Goal: Task Accomplishment & Management: Manage account settings

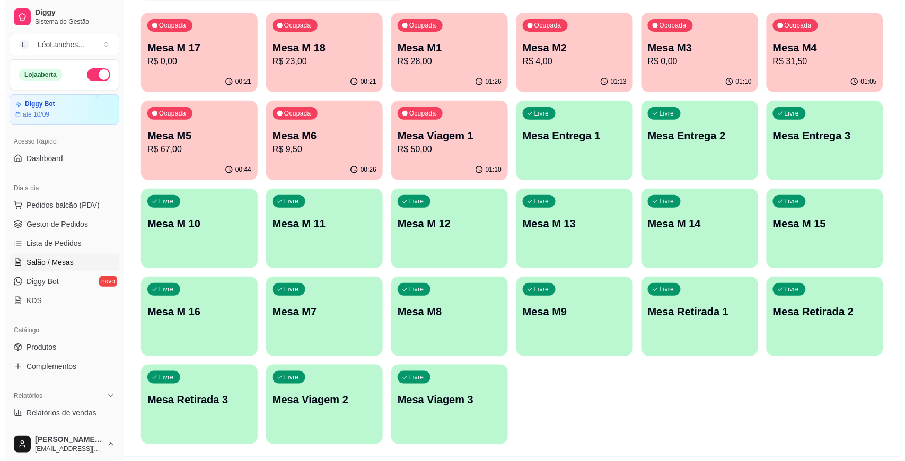
scroll to position [128, 0]
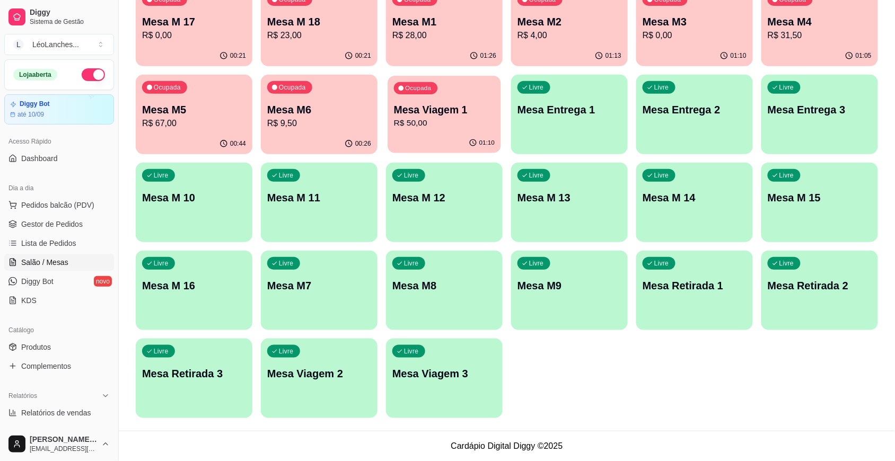
click at [436, 103] on p "Mesa Viagem 1" at bounding box center [444, 110] width 101 height 14
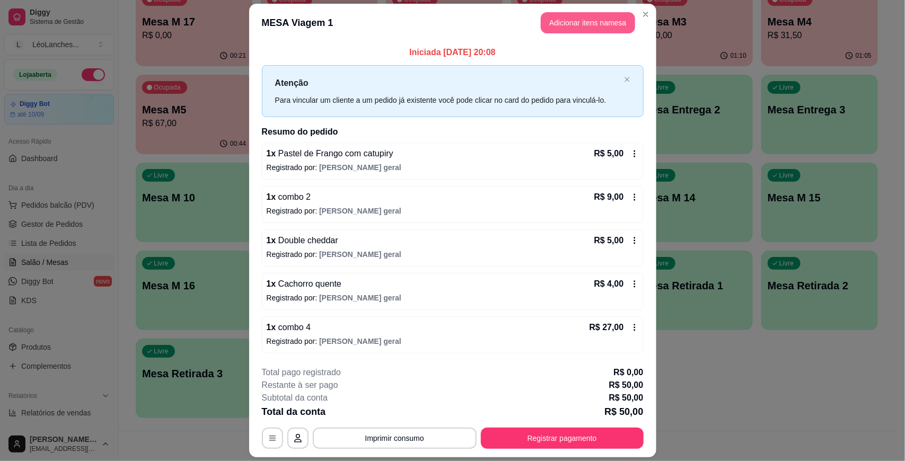
click at [600, 24] on button "Adicionar itens na mesa" at bounding box center [588, 22] width 94 height 21
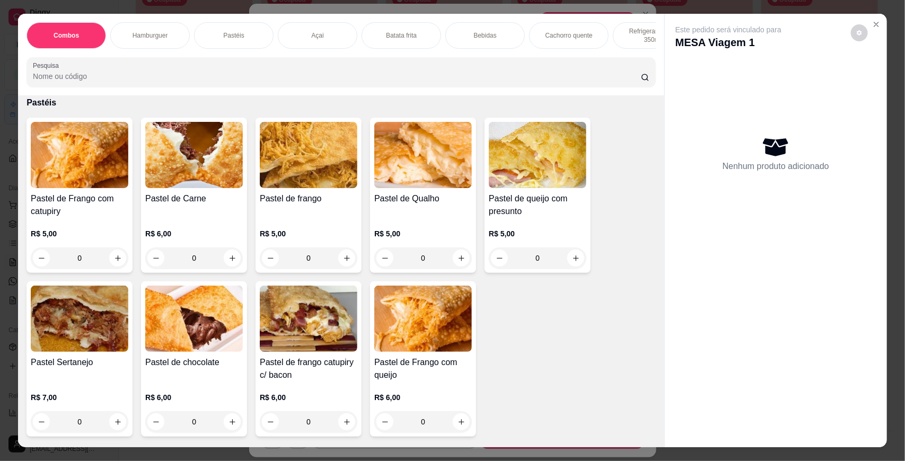
scroll to position [547, 0]
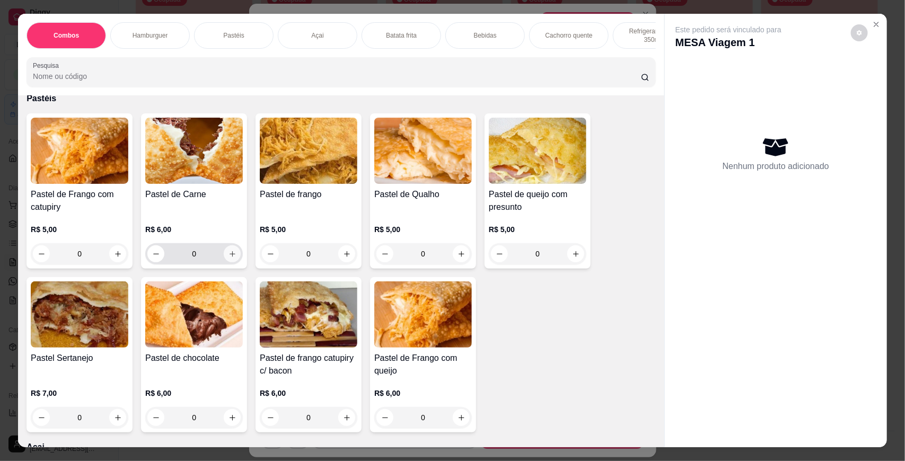
click at [230, 257] on icon "increase-product-quantity" at bounding box center [233, 254] width 6 height 6
type input "1"
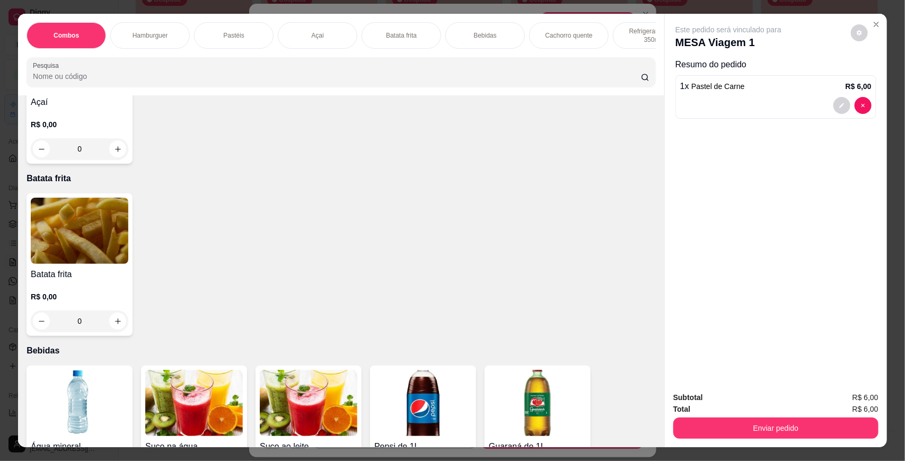
scroll to position [1430, 0]
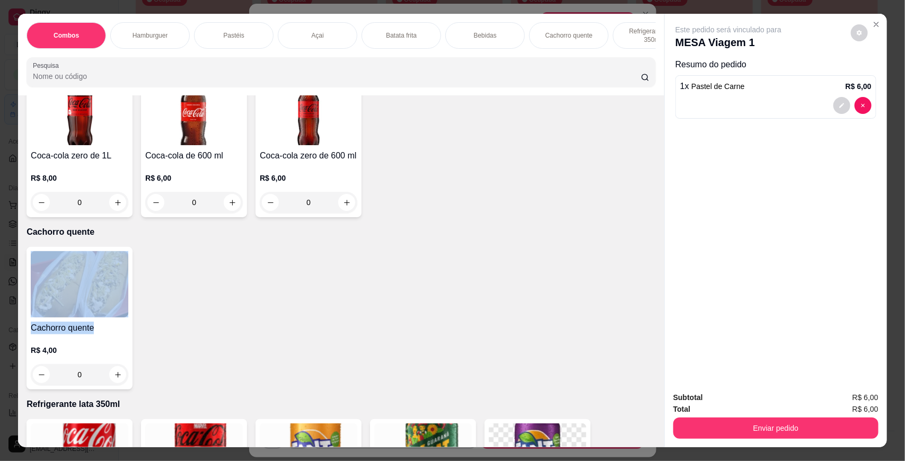
click at [648, 341] on div "Item avulso Combos 03 BAURUS ESPECIAIS R$ 15,00 0 Promocheddar R$ 25,00 0 Combo…" at bounding box center [341, 271] width 646 height 352
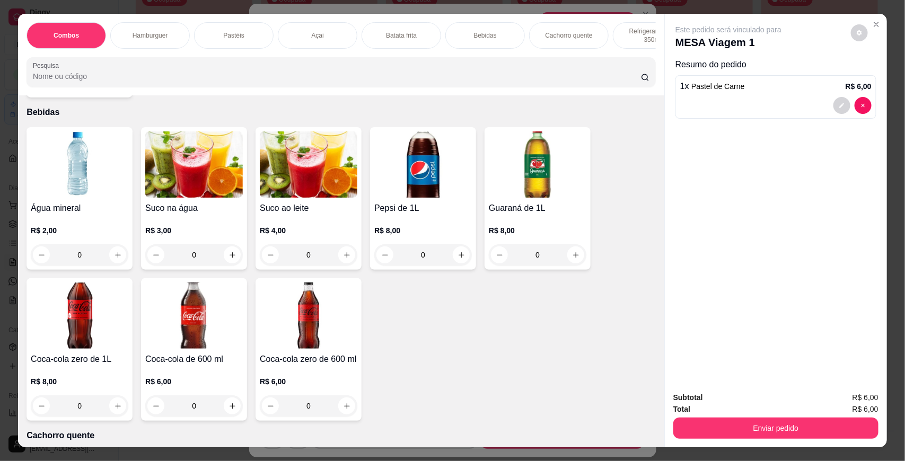
scroll to position [1184, 0]
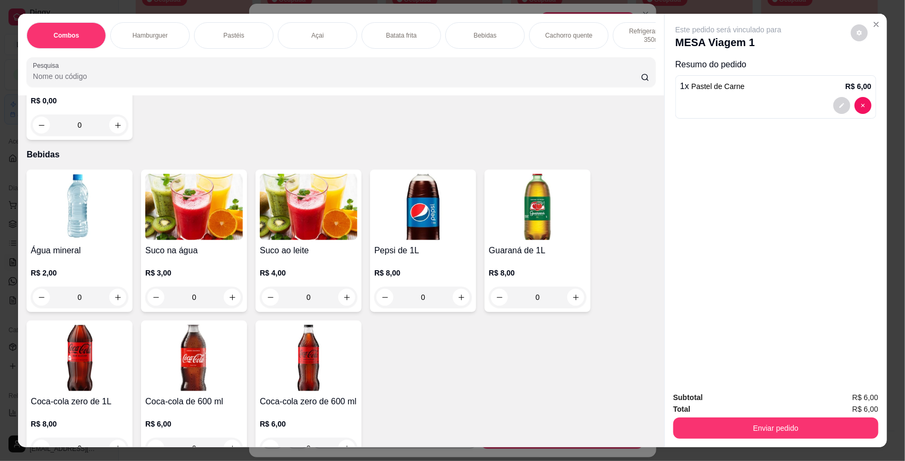
click at [295, 229] on img at bounding box center [309, 207] width 98 height 66
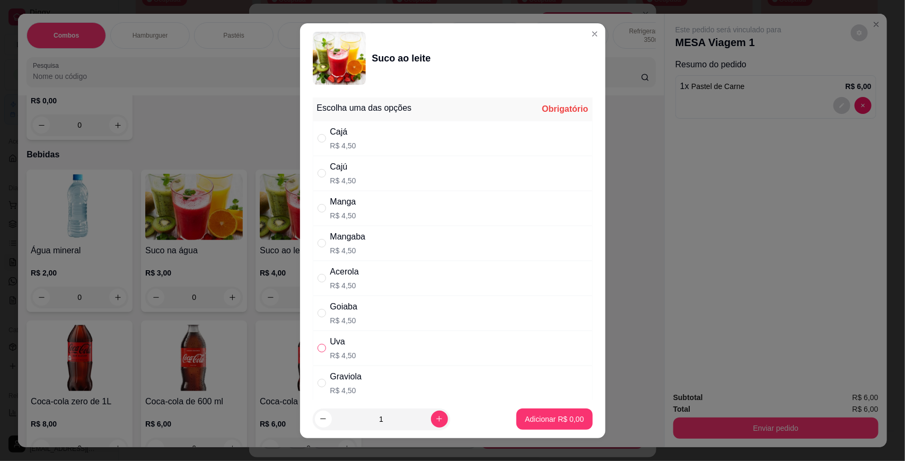
click at [319, 345] on input "" at bounding box center [322, 348] width 8 height 8
radio input "true"
click at [526, 417] on p "Adicionar R$ 4,50" at bounding box center [554, 419] width 57 height 10
type input "1"
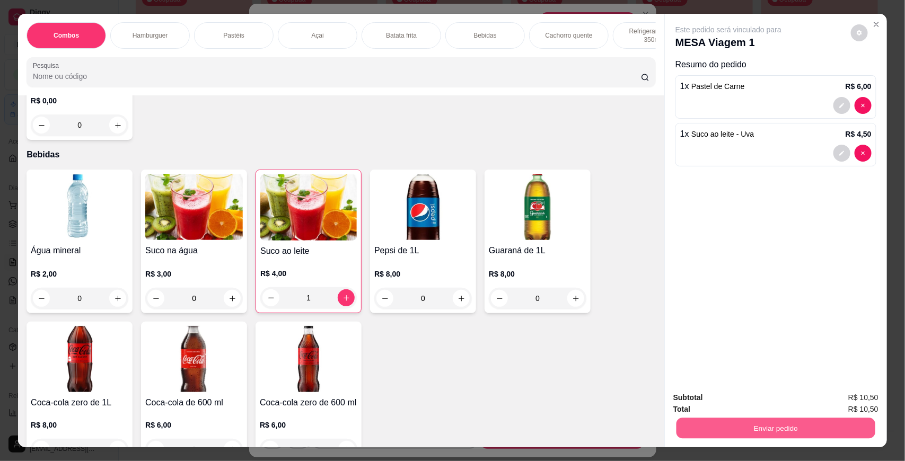
click at [691, 423] on button "Enviar pedido" at bounding box center [775, 428] width 199 height 21
click at [749, 399] on button "Não registrar e enviar pedido" at bounding box center [740, 402] width 110 height 20
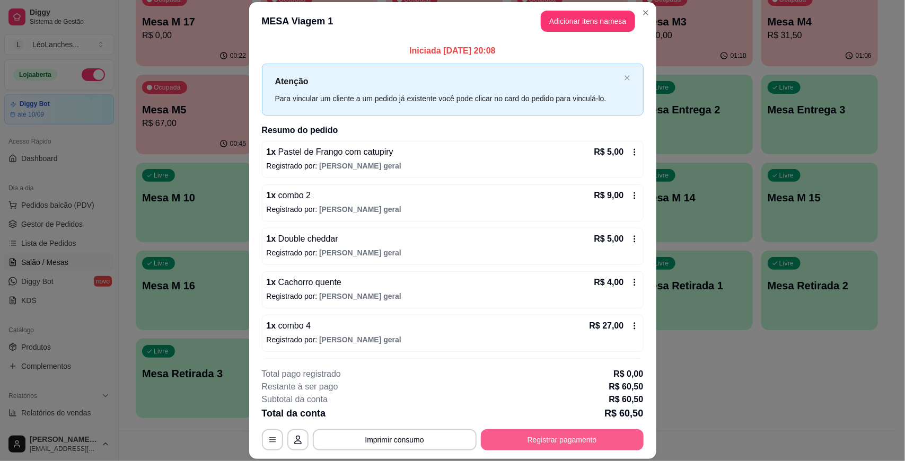
click at [510, 433] on button "Registrar pagamento" at bounding box center [562, 439] width 163 height 21
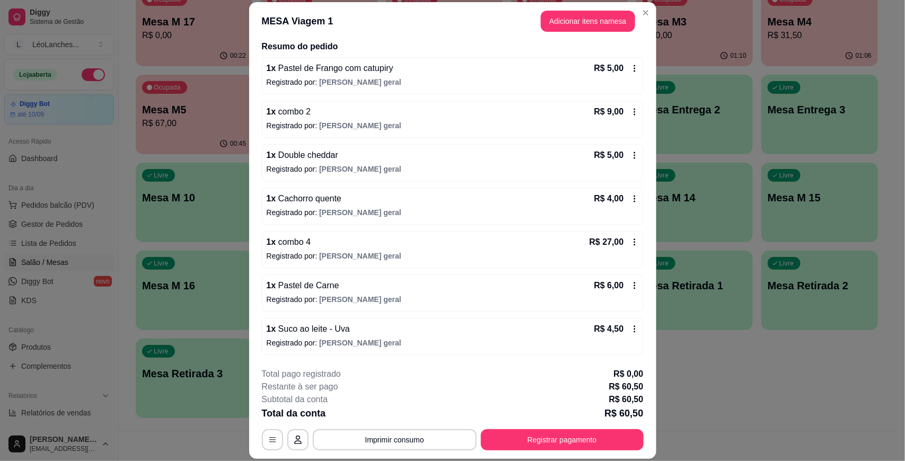
click at [630, 282] on icon at bounding box center [634, 286] width 8 height 8
click at [558, 438] on button "Registrar pagamento" at bounding box center [562, 439] width 163 height 21
click at [556, 28] on button "Adicionar itens na mesa" at bounding box center [588, 21] width 94 height 21
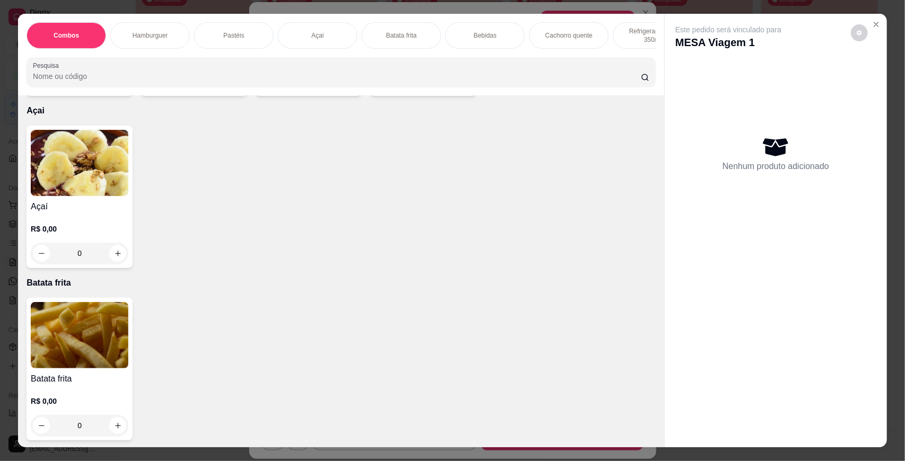
scroll to position [442, 0]
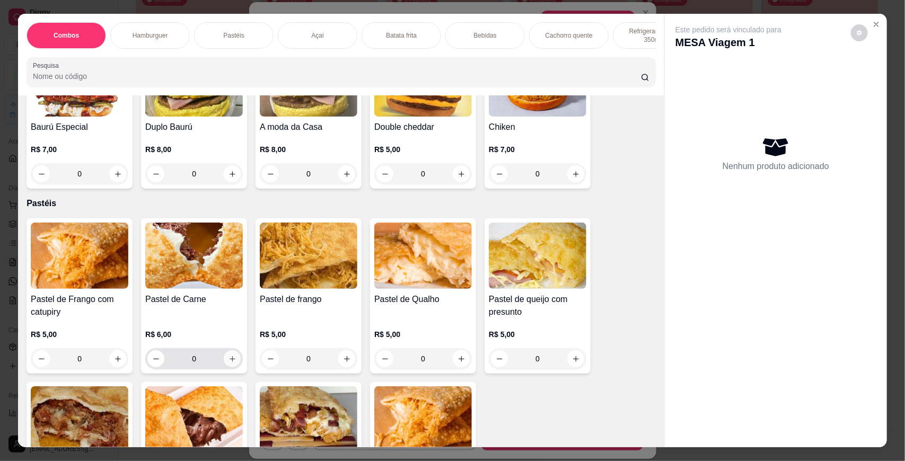
click at [230, 362] on icon "increase-product-quantity" at bounding box center [233, 359] width 6 height 6
type input "1"
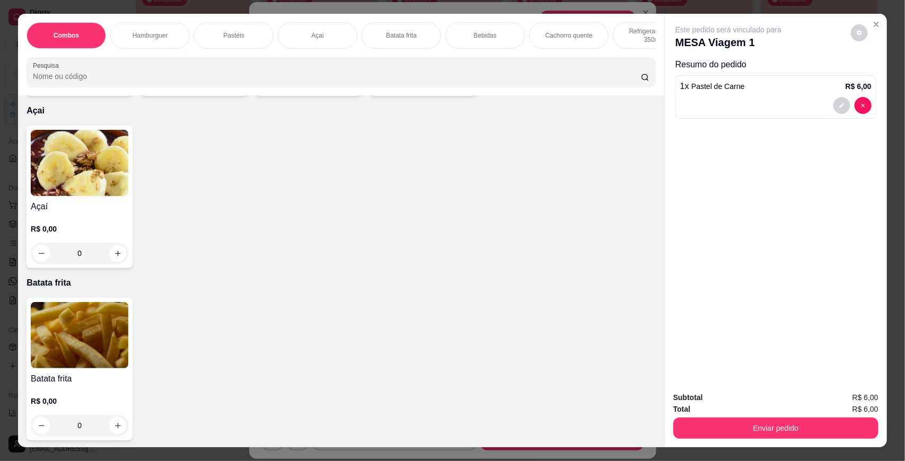
scroll to position [1325, 0]
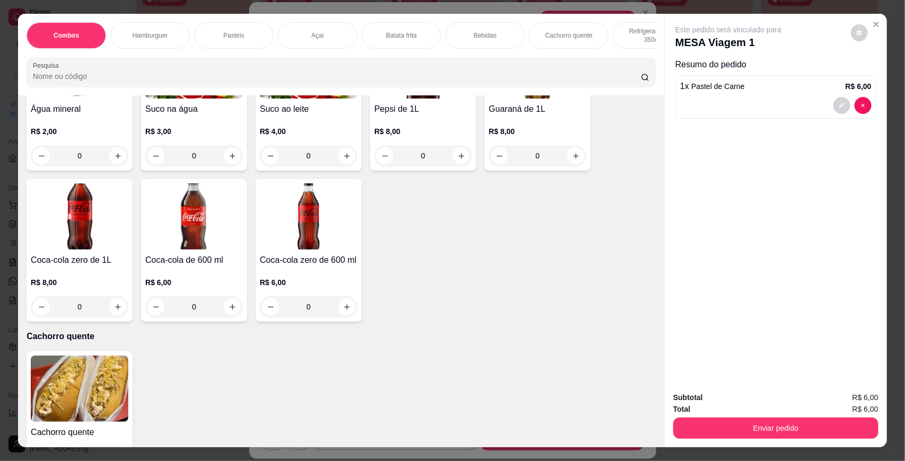
click at [306, 136] on p "R$ 4,00" at bounding box center [309, 131] width 98 height 11
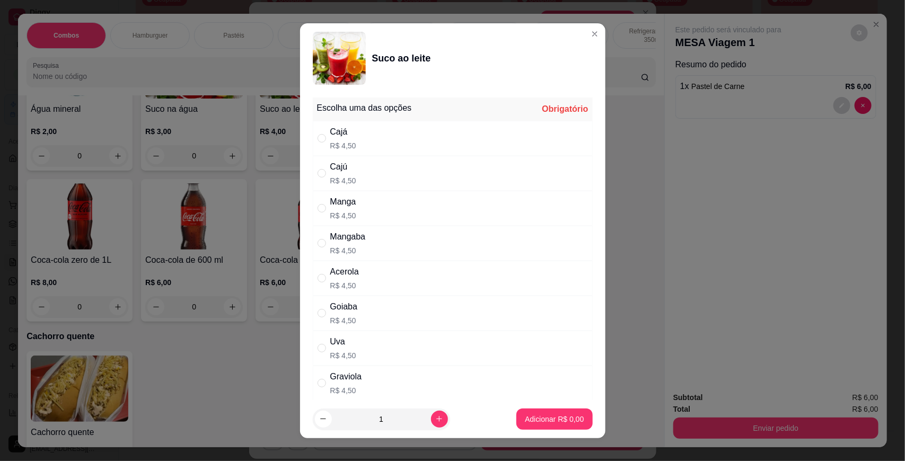
scroll to position [82, 0]
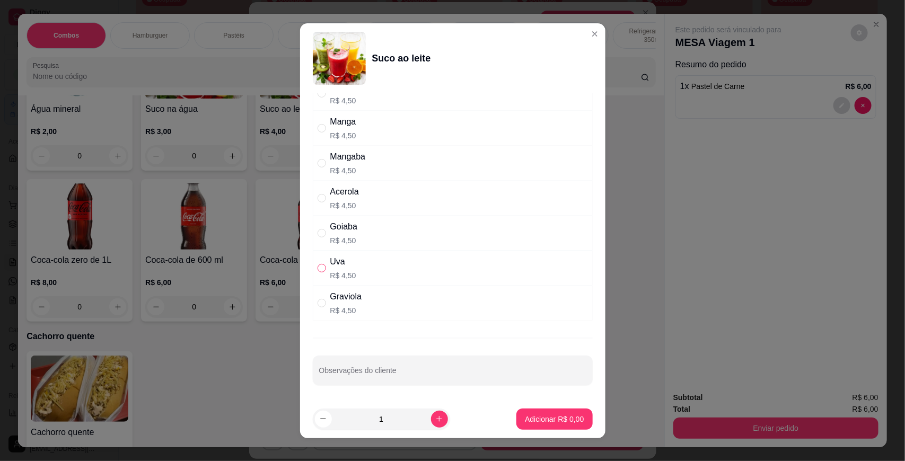
click at [318, 265] on input "" at bounding box center [322, 268] width 8 height 8
radio input "true"
click at [560, 422] on p "Adicionar R$ 4,50" at bounding box center [554, 419] width 59 height 11
type input "1"
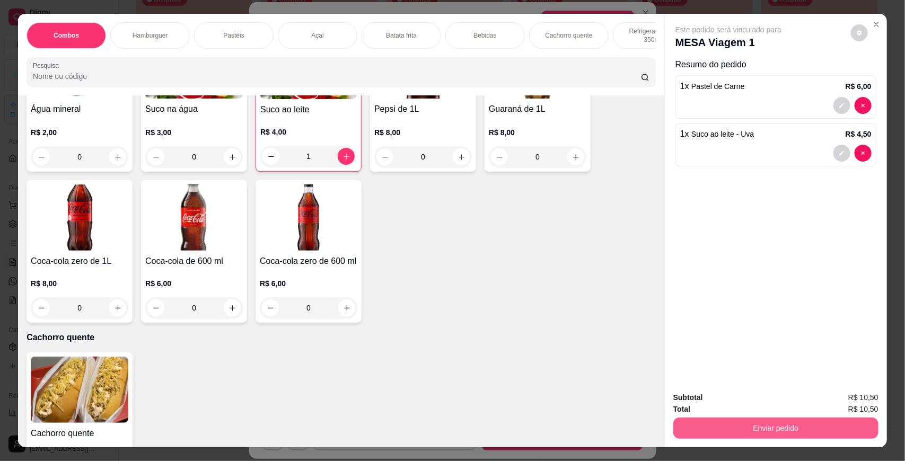
click at [691, 432] on button "Enviar pedido" at bounding box center [775, 428] width 205 height 21
click at [714, 396] on button "Não registrar e enviar pedido" at bounding box center [740, 402] width 110 height 20
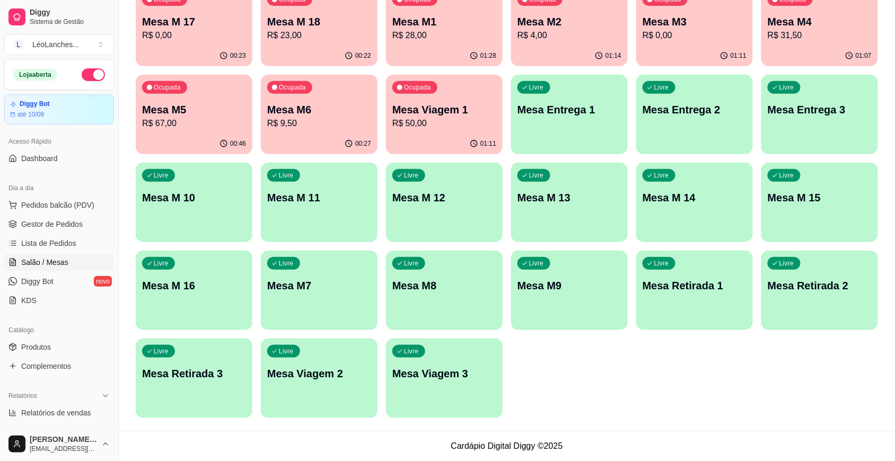
click at [719, 47] on div "01:11" at bounding box center [694, 56] width 117 height 21
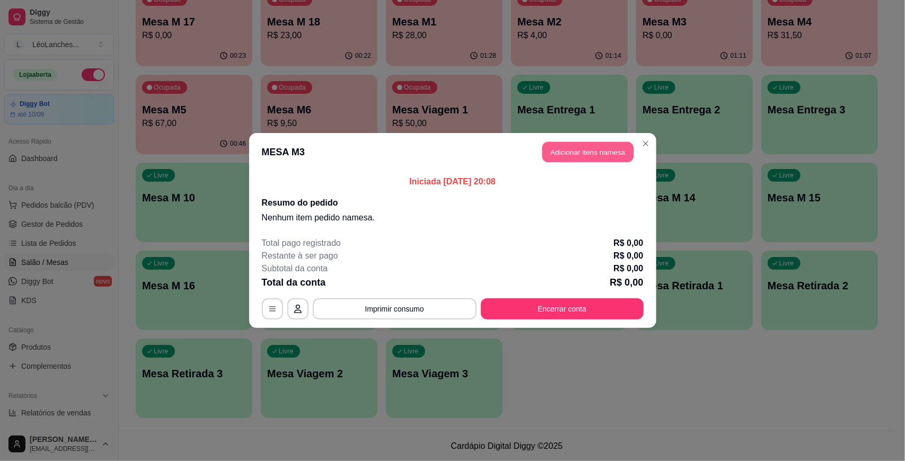
click at [597, 144] on button "Adicionar itens na mesa" at bounding box center [587, 152] width 91 height 21
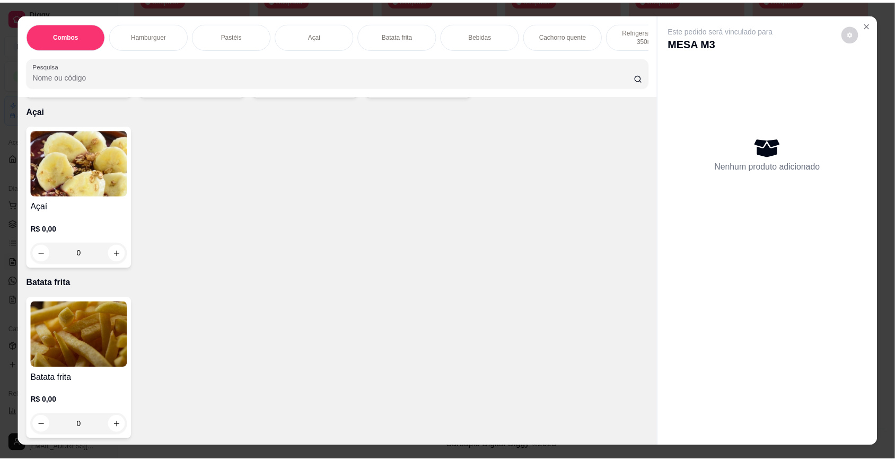
scroll to position [1325, 0]
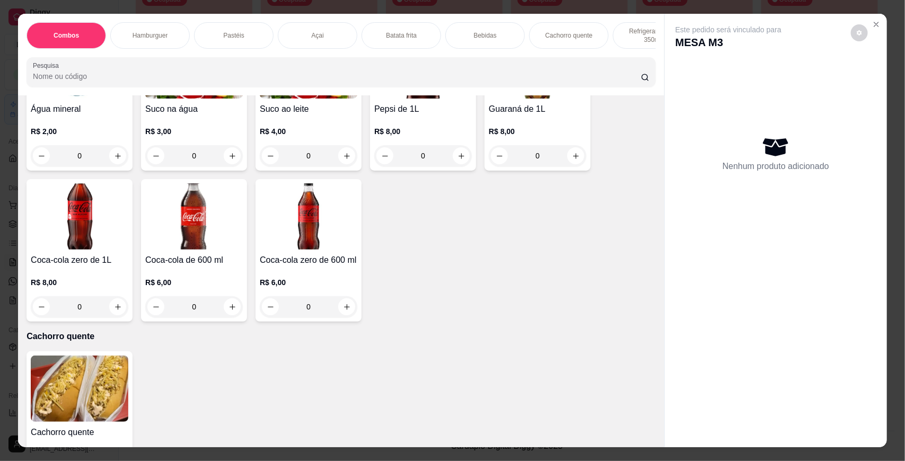
click at [103, 401] on img at bounding box center [80, 389] width 98 height 66
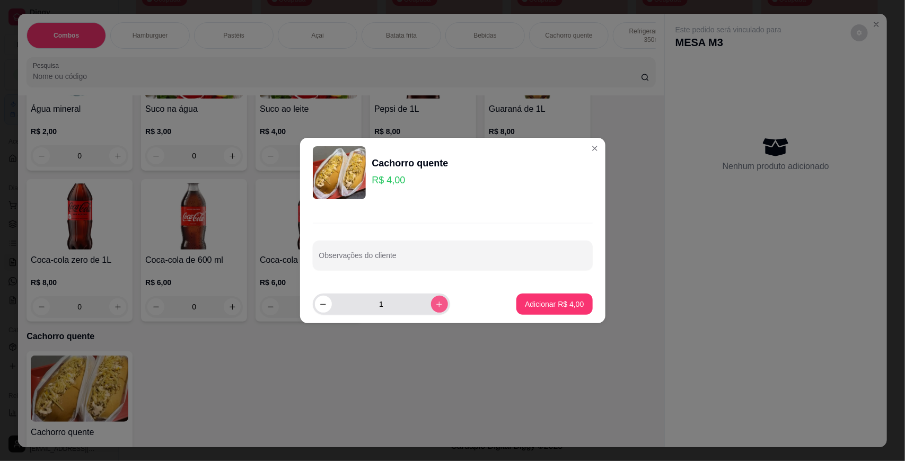
click at [431, 300] on button "increase-product-quantity" at bounding box center [439, 304] width 17 height 17
type input "2"
click at [539, 292] on footer "2 Adicionar R$ 8,00" at bounding box center [452, 304] width 305 height 38
click at [539, 307] on p "Adicionar R$ 8,00" at bounding box center [554, 304] width 57 height 10
type input "2"
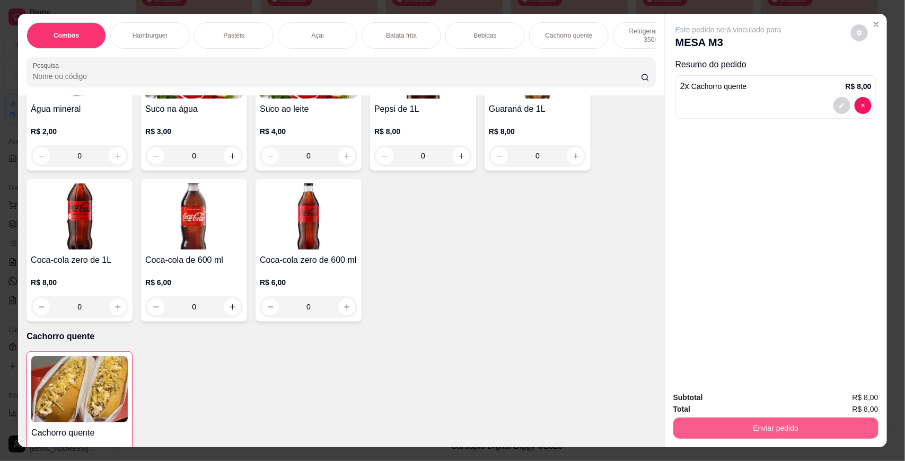
click at [702, 426] on button "Enviar pedido" at bounding box center [775, 428] width 205 height 21
click at [732, 396] on button "Não registrar e enviar pedido" at bounding box center [740, 402] width 110 height 20
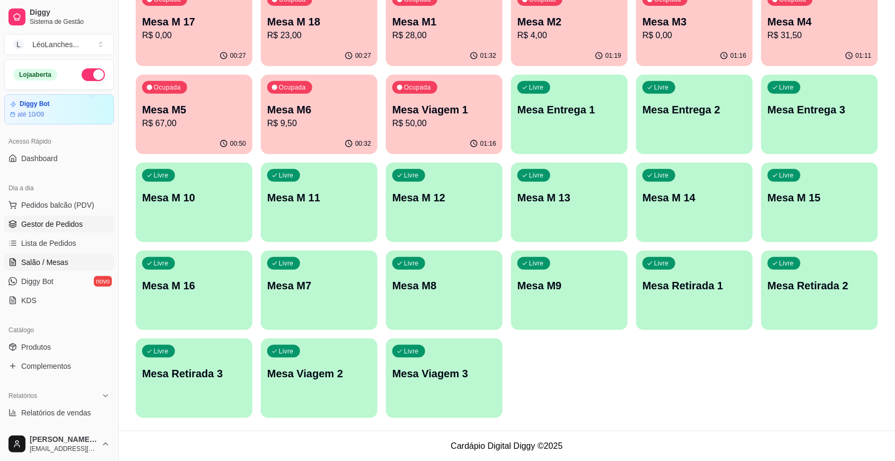
click at [83, 221] on link "Gestor de Pedidos" at bounding box center [59, 224] width 110 height 17
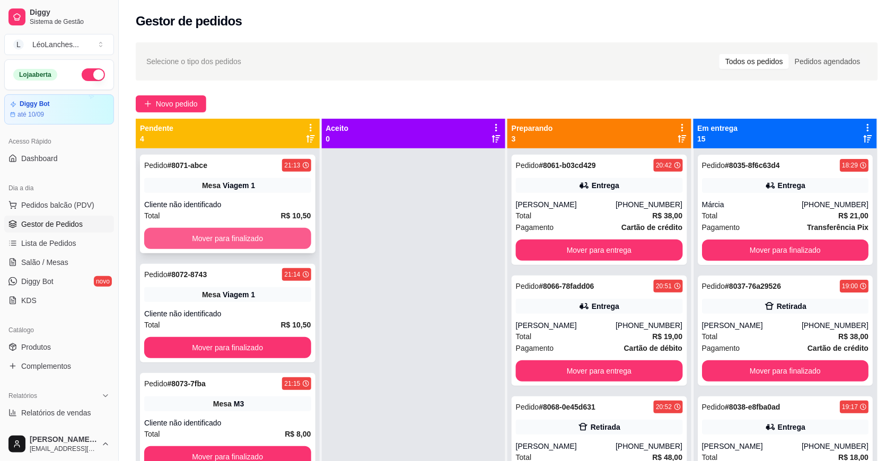
click at [276, 231] on button "Mover para finalizado" at bounding box center [227, 238] width 167 height 21
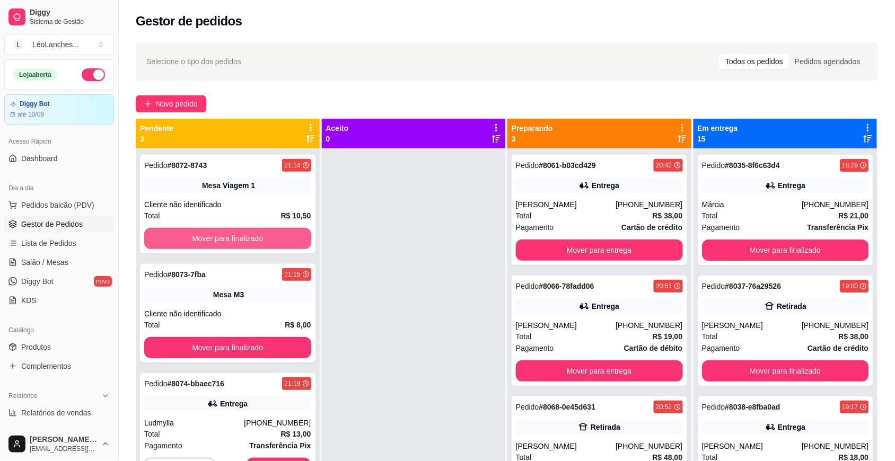
click at [276, 231] on button "Mover para finalizado" at bounding box center [227, 238] width 167 height 21
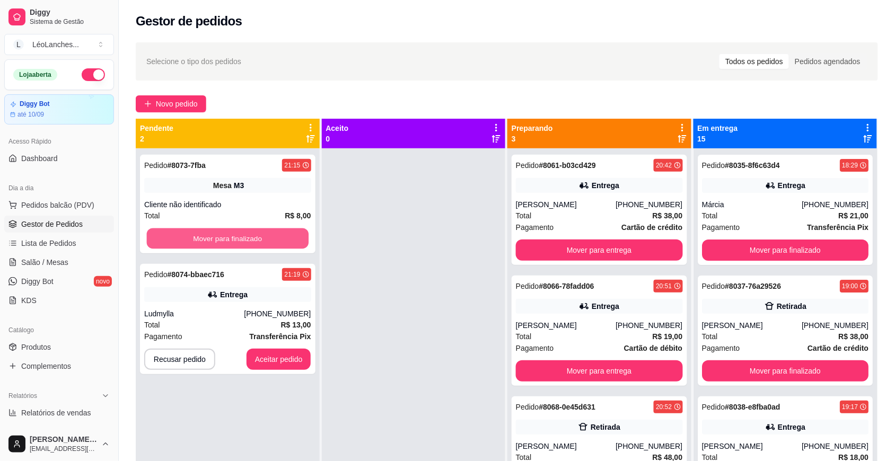
click at [276, 231] on button "Mover para finalizado" at bounding box center [228, 238] width 162 height 21
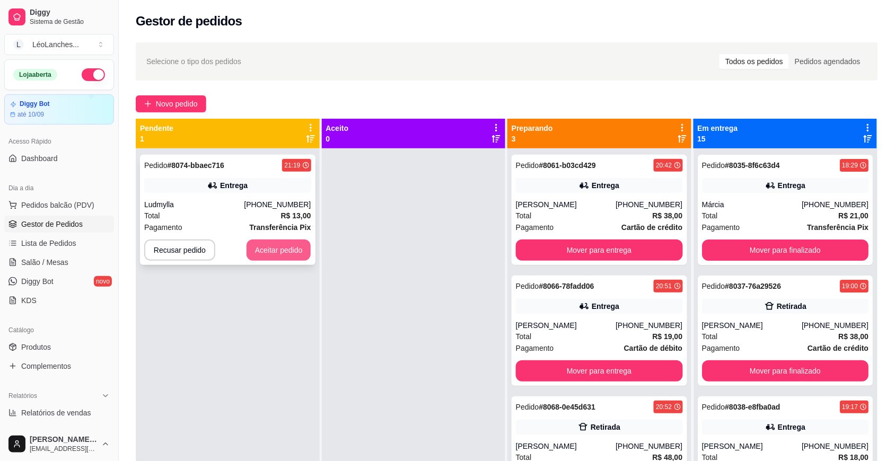
click at [282, 248] on button "Aceitar pedido" at bounding box center [279, 250] width 65 height 21
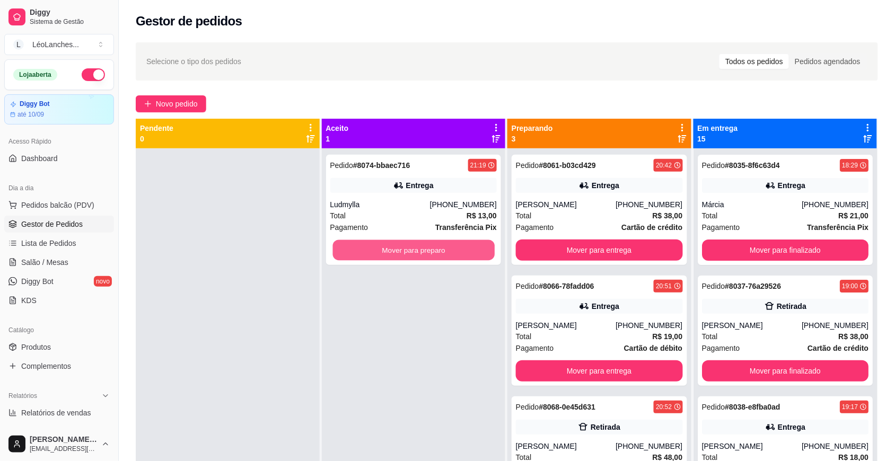
click at [388, 245] on button "Mover para preparo" at bounding box center [413, 250] width 162 height 21
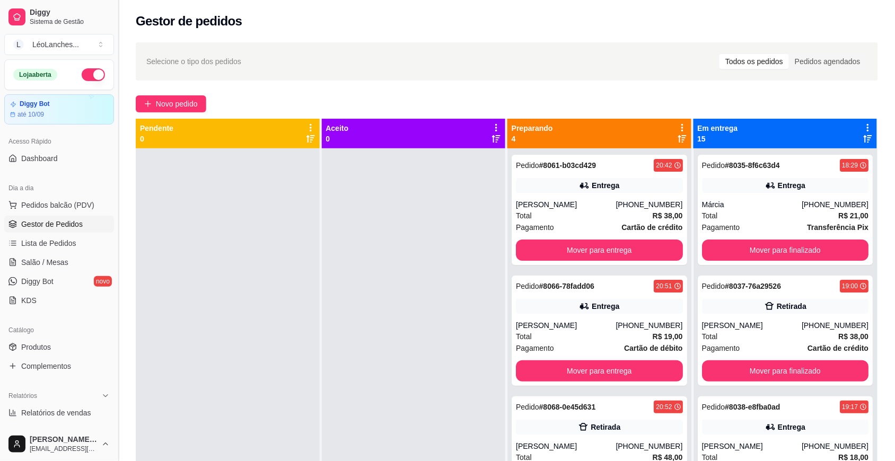
drag, startPoint x: 125, startPoint y: 210, endPoint x: 117, endPoint y: 224, distance: 16.2
drag, startPoint x: 117, startPoint y: 224, endPoint x: 63, endPoint y: 266, distance: 68.4
click at [63, 266] on span "Salão / Mesas" at bounding box center [44, 262] width 47 height 11
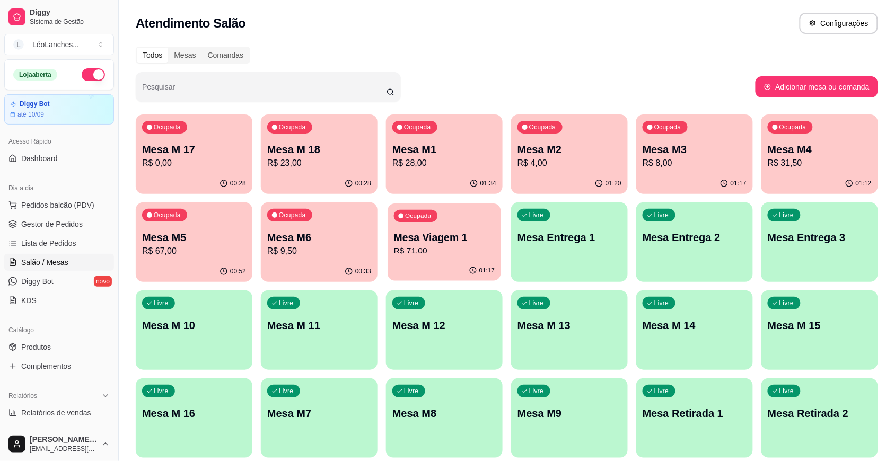
click at [440, 256] on p "R$ 71,00" at bounding box center [444, 251] width 101 height 12
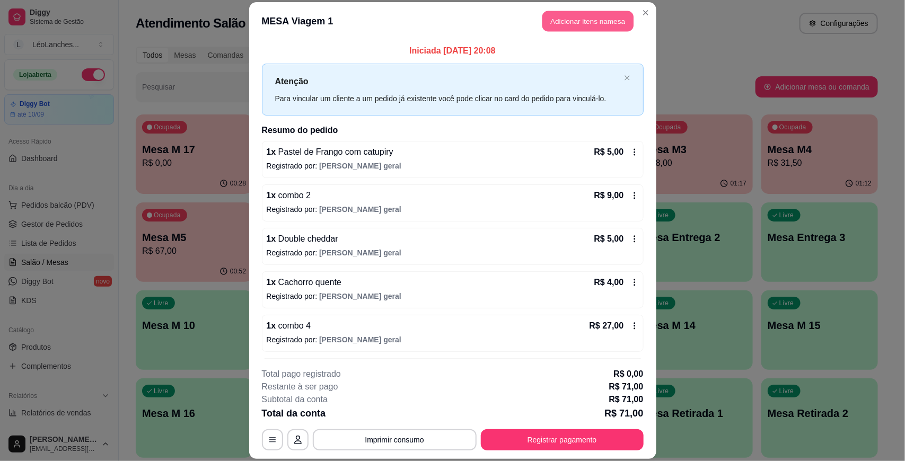
click at [592, 25] on button "Adicionar itens na mesa" at bounding box center [587, 21] width 91 height 21
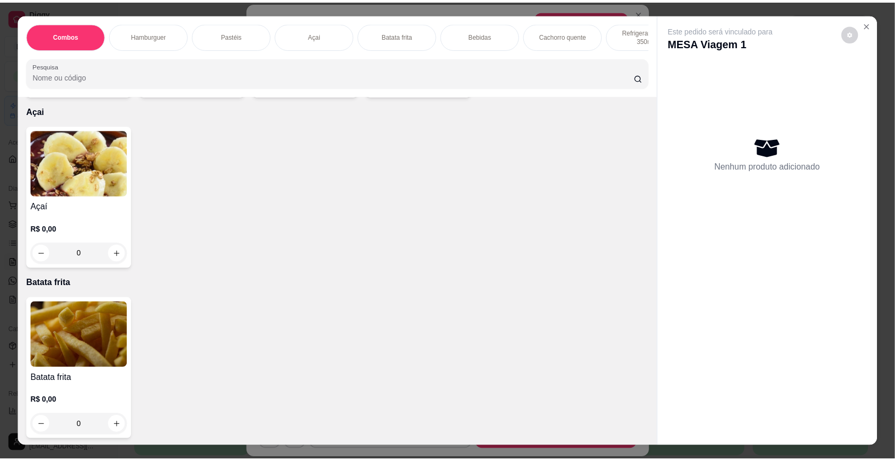
scroll to position [442, 0]
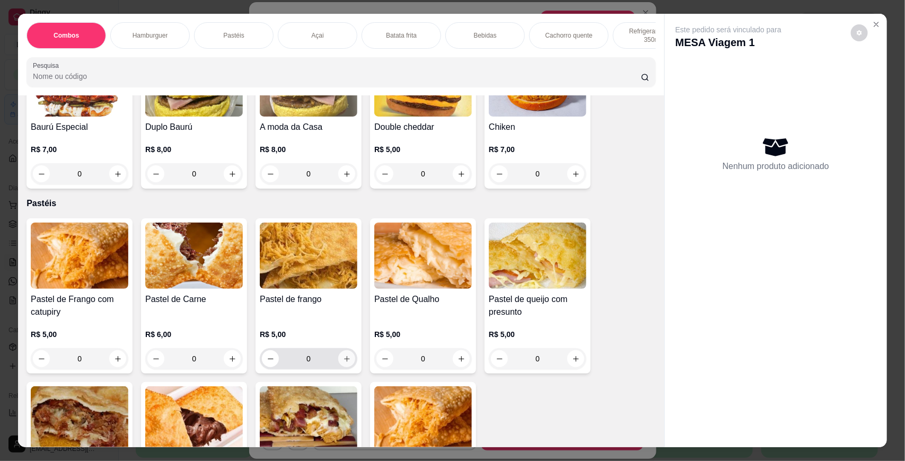
click at [346, 367] on button "increase-product-quantity" at bounding box center [346, 358] width 17 height 17
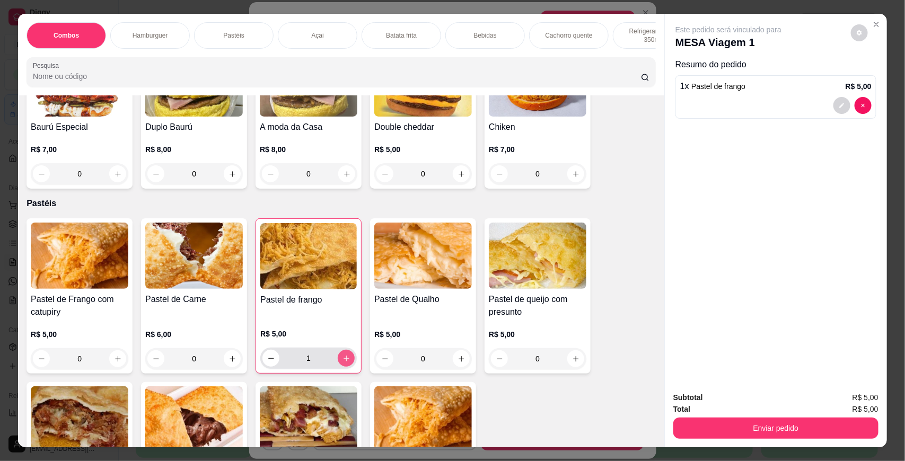
click at [346, 367] on button "increase-product-quantity" at bounding box center [346, 358] width 17 height 17
type input "2"
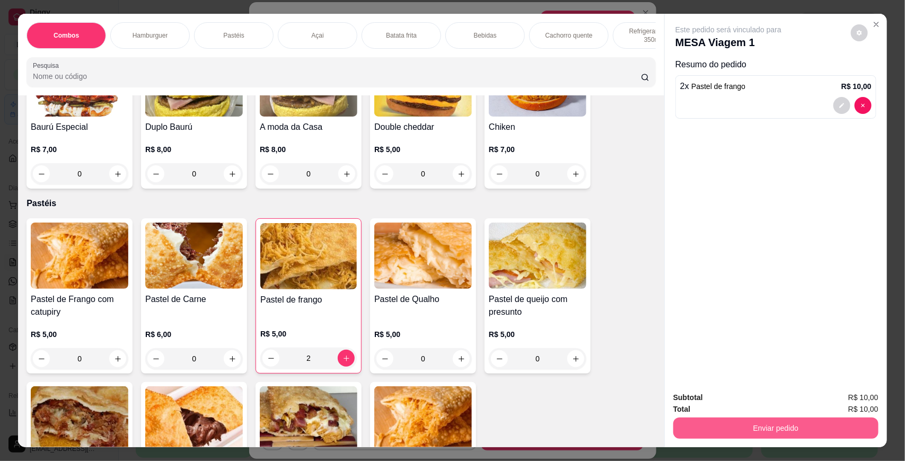
click at [732, 421] on button "Enviar pedido" at bounding box center [775, 428] width 205 height 21
click at [722, 401] on button "Não registrar e enviar pedido" at bounding box center [740, 402] width 107 height 20
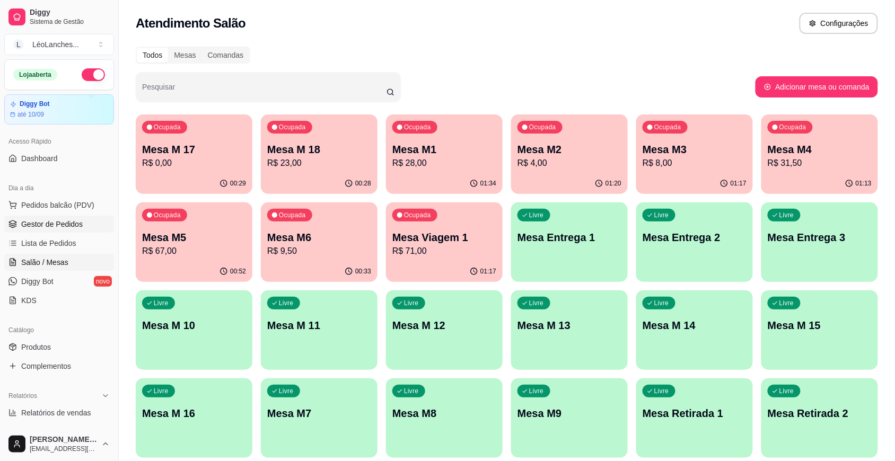
click at [74, 231] on link "Gestor de Pedidos" at bounding box center [59, 224] width 110 height 17
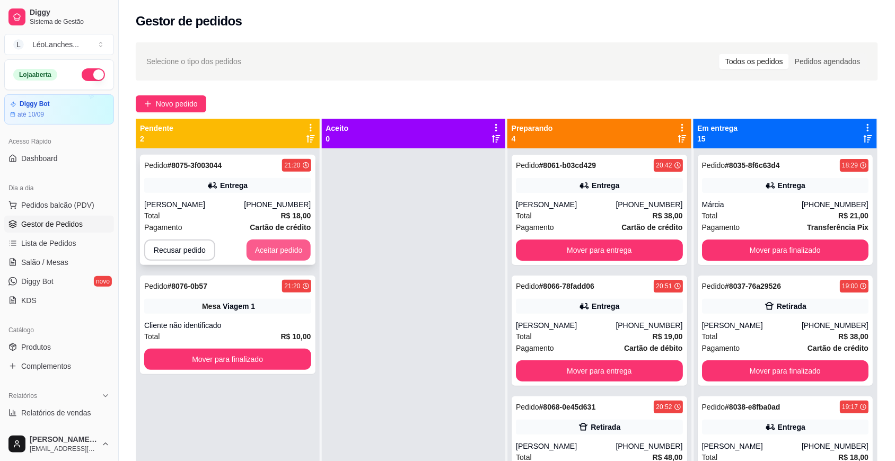
click at [268, 258] on button "Aceitar pedido" at bounding box center [279, 250] width 65 height 21
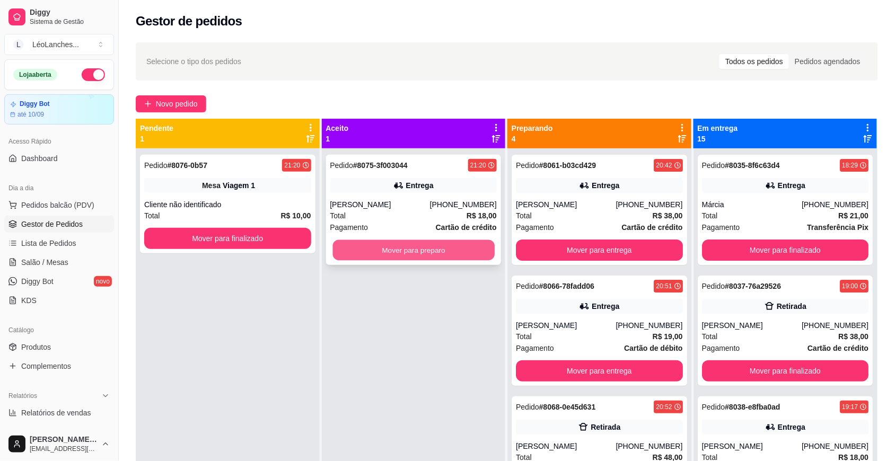
click at [377, 255] on button "Mover para preparo" at bounding box center [413, 250] width 162 height 21
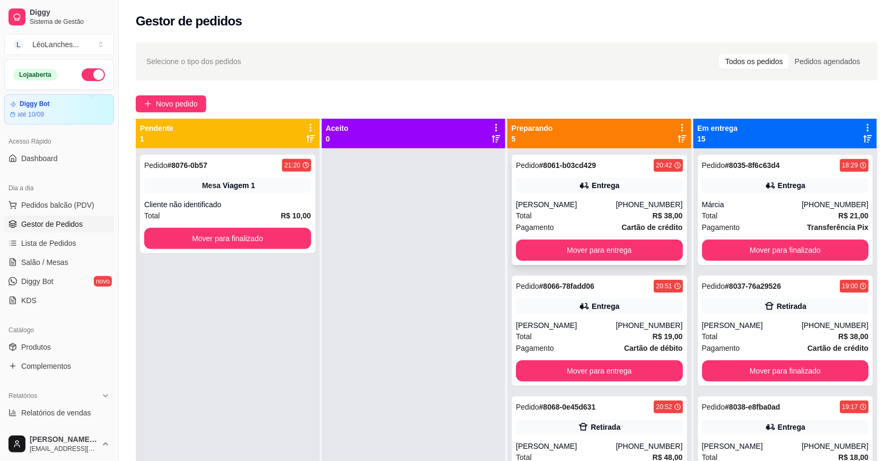
click at [587, 207] on div "[PERSON_NAME]" at bounding box center [566, 204] width 100 height 11
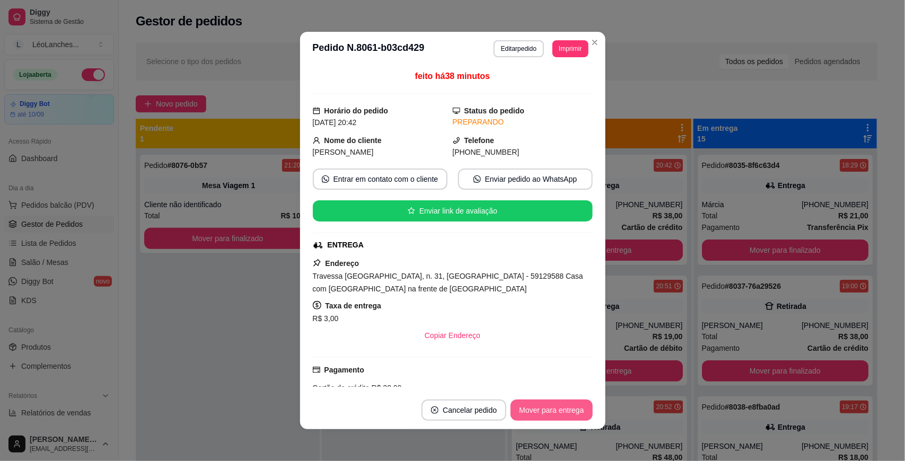
click at [537, 406] on button "Mover para entrega" at bounding box center [552, 410] width 82 height 21
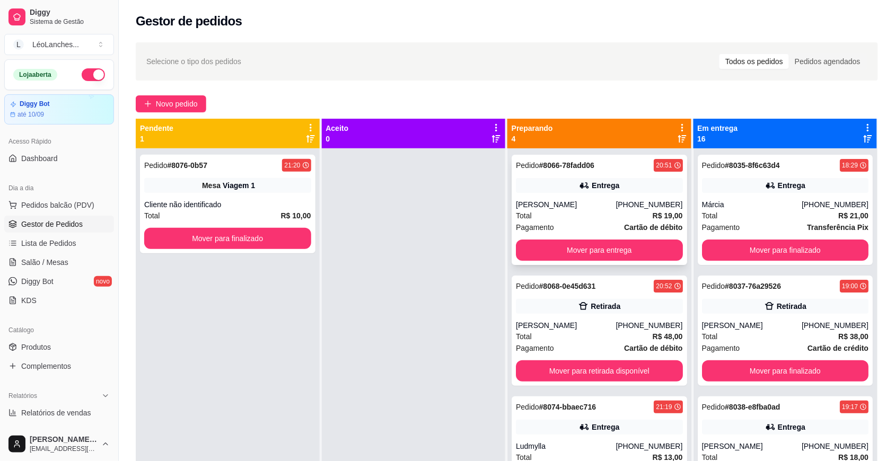
click at [567, 213] on div "Total R$ 19,00" at bounding box center [599, 216] width 167 height 12
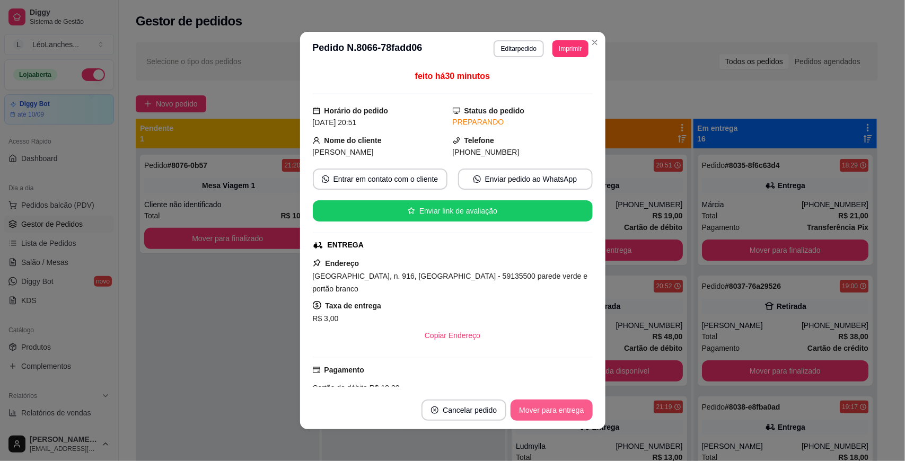
click at [552, 409] on button "Mover para entrega" at bounding box center [552, 410] width 82 height 21
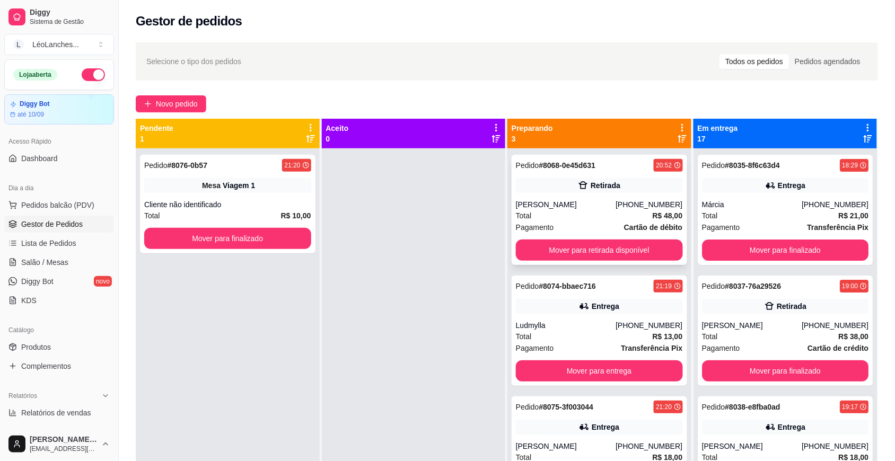
click at [607, 211] on div "Total R$ 48,00" at bounding box center [599, 216] width 167 height 12
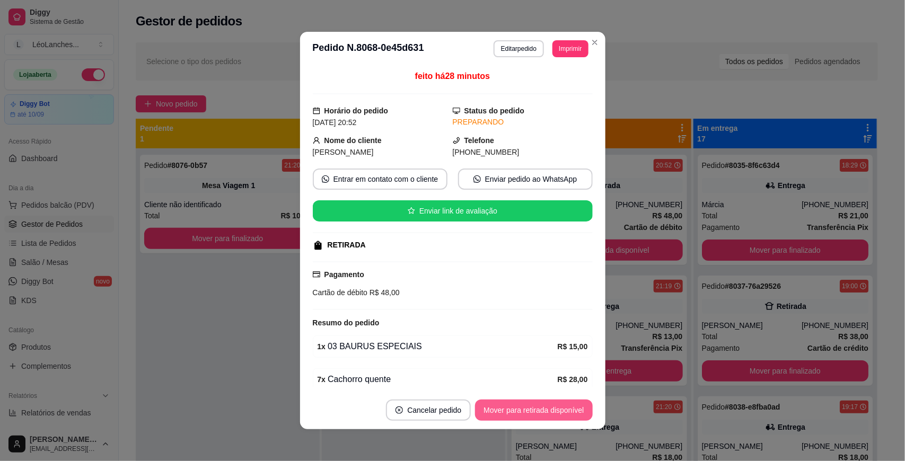
click at [547, 407] on button "Mover para retirada disponível" at bounding box center [533, 410] width 117 height 21
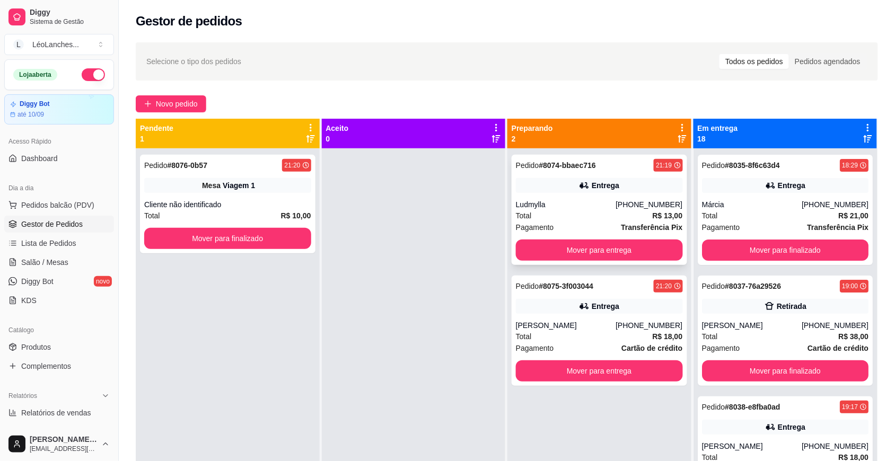
click at [598, 223] on div "Pagamento Transferência Pix" at bounding box center [599, 228] width 167 height 12
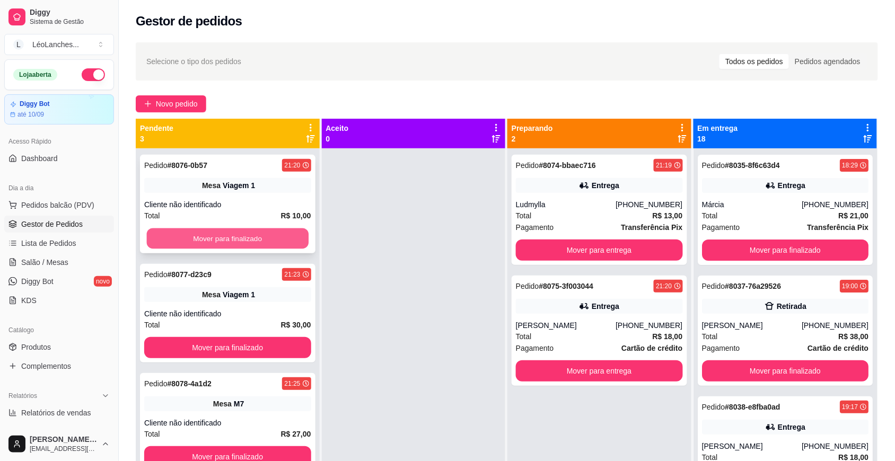
click at [225, 239] on button "Mover para finalizado" at bounding box center [228, 238] width 162 height 21
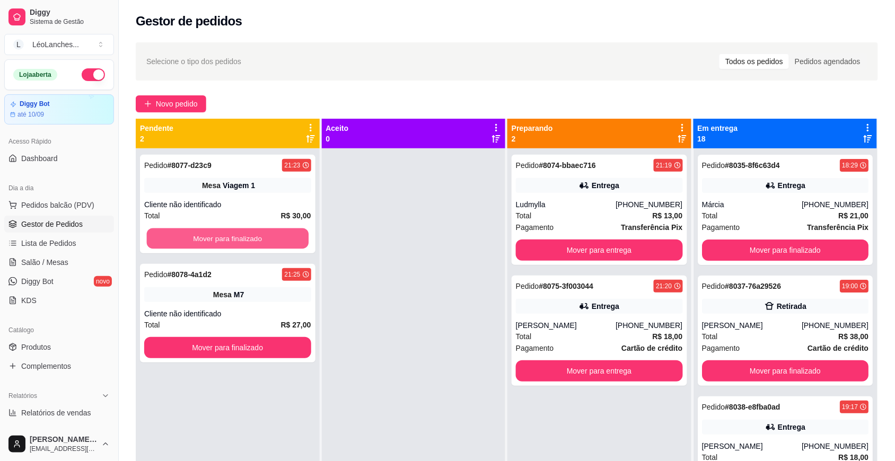
click at [225, 239] on button "Mover para finalizado" at bounding box center [228, 238] width 162 height 21
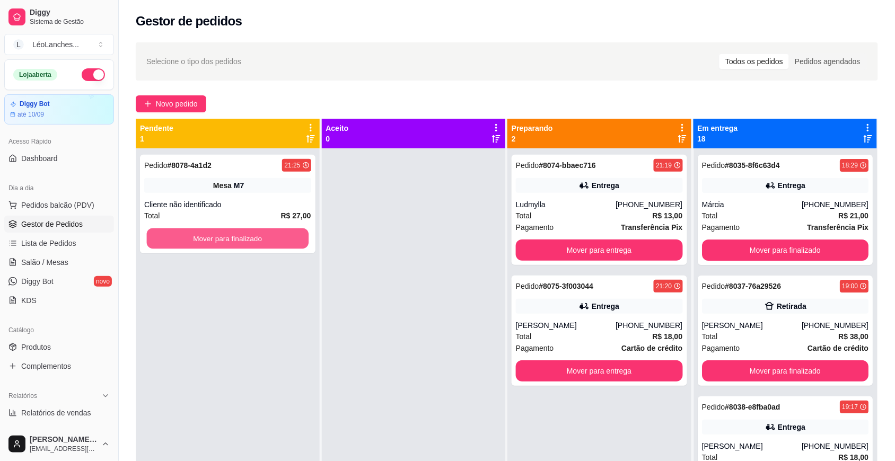
click at [225, 239] on button "Mover para finalizado" at bounding box center [228, 238] width 162 height 21
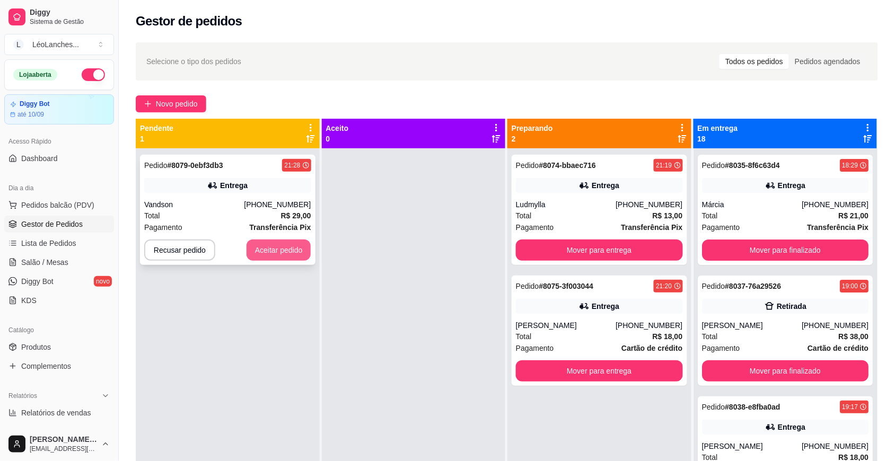
click at [273, 252] on button "Aceitar pedido" at bounding box center [279, 250] width 65 height 21
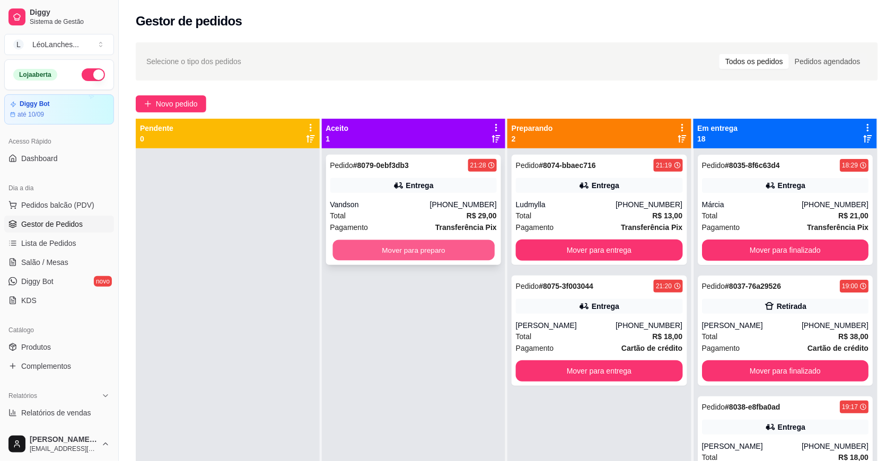
click at [391, 245] on button "Mover para preparo" at bounding box center [413, 250] width 162 height 21
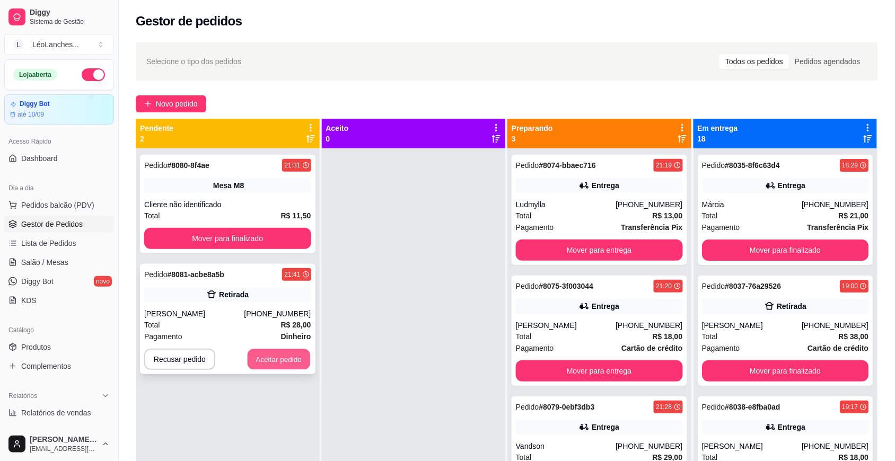
click at [249, 354] on button "Aceitar pedido" at bounding box center [279, 359] width 63 height 21
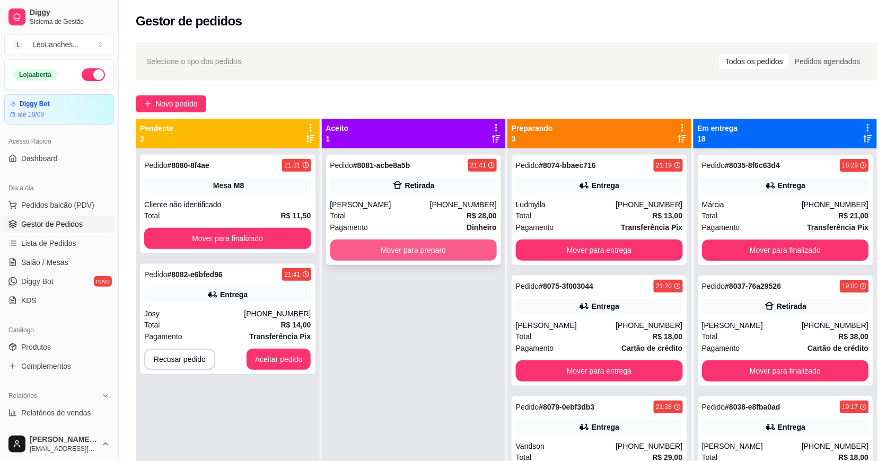
click at [436, 255] on button "Mover para preparo" at bounding box center [413, 250] width 167 height 21
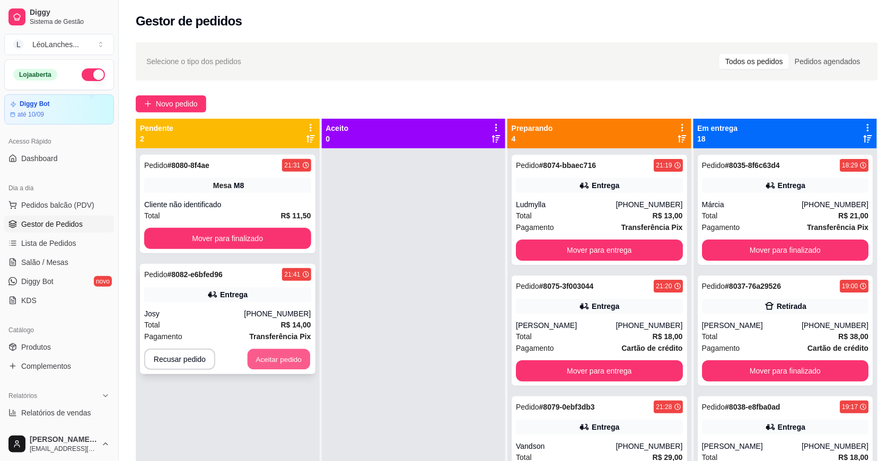
click at [297, 356] on button "Aceitar pedido" at bounding box center [279, 359] width 63 height 21
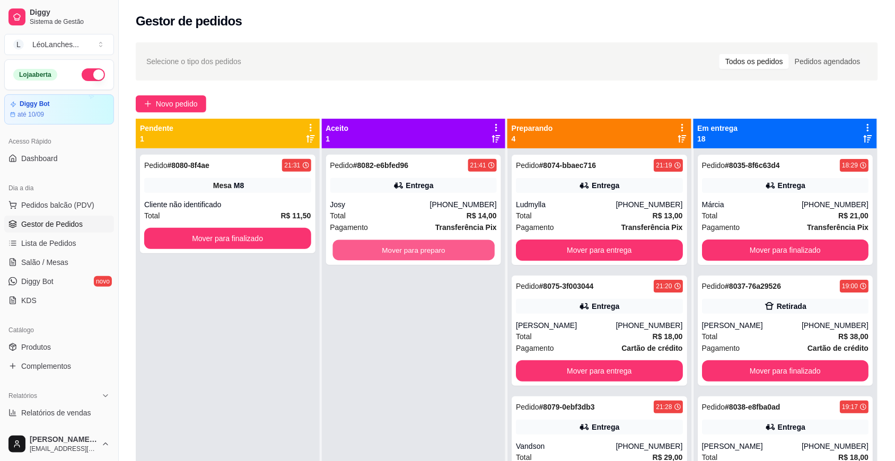
click at [385, 252] on button "Mover para preparo" at bounding box center [413, 250] width 162 height 21
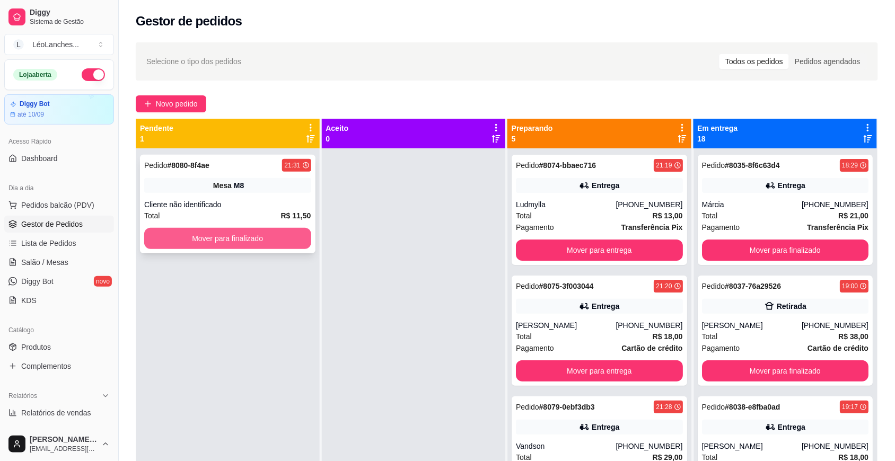
click at [277, 243] on button "Mover para finalizado" at bounding box center [227, 238] width 167 height 21
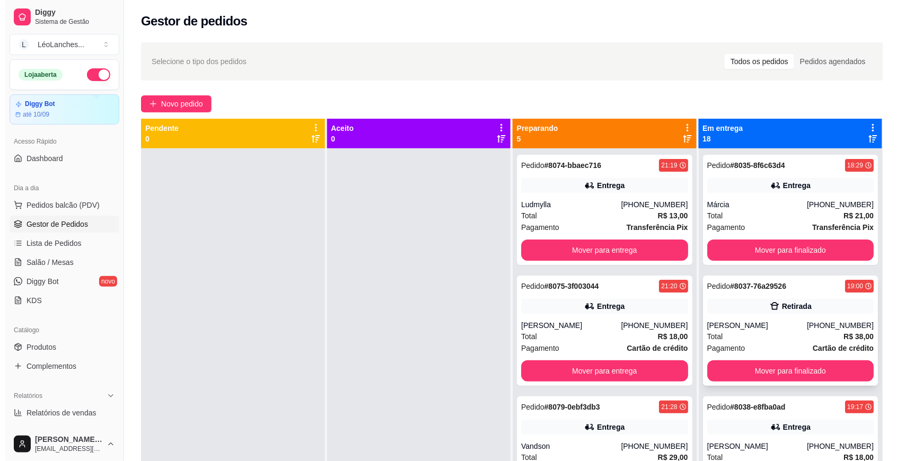
scroll to position [442, 0]
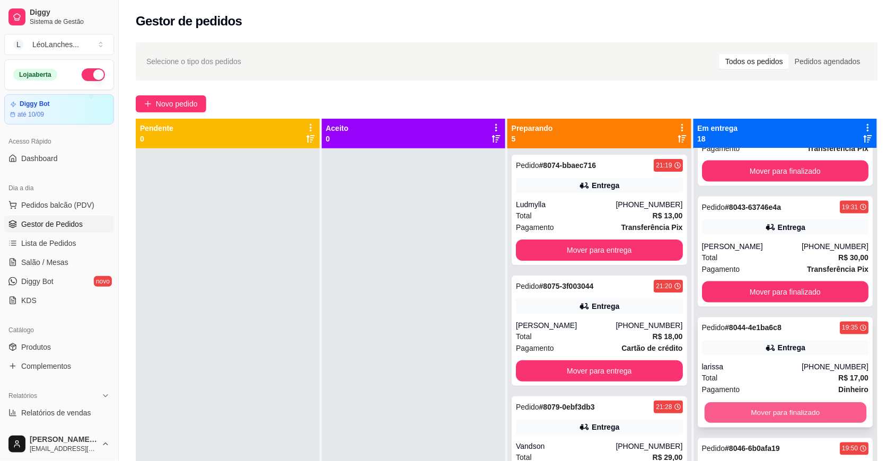
click at [750, 411] on button "Mover para finalizado" at bounding box center [785, 413] width 162 height 21
click at [759, 381] on div "Total R$ 40,00" at bounding box center [785, 379] width 167 height 12
click at [762, 377] on div "Total R$ 40,00" at bounding box center [785, 379] width 167 height 12
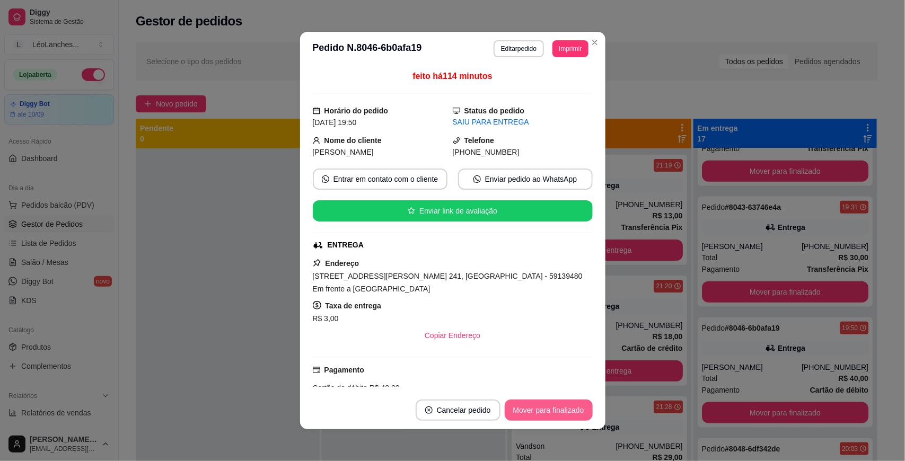
click at [542, 405] on button "Mover para finalizado" at bounding box center [549, 410] width 88 height 21
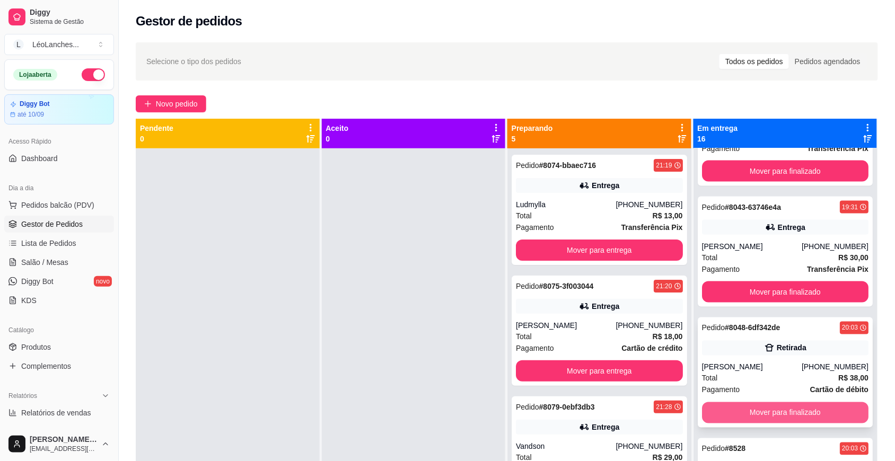
click at [785, 415] on button "Mover para finalizado" at bounding box center [785, 412] width 167 height 21
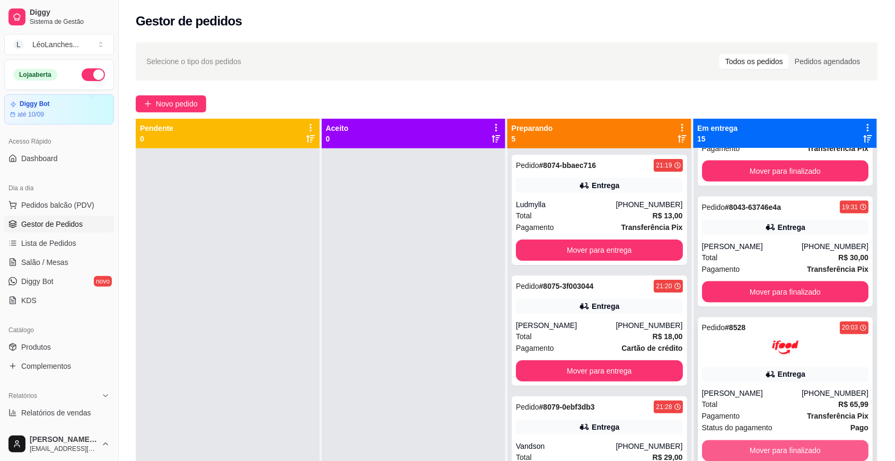
click at [777, 443] on button "Mover para finalizado" at bounding box center [785, 451] width 167 height 21
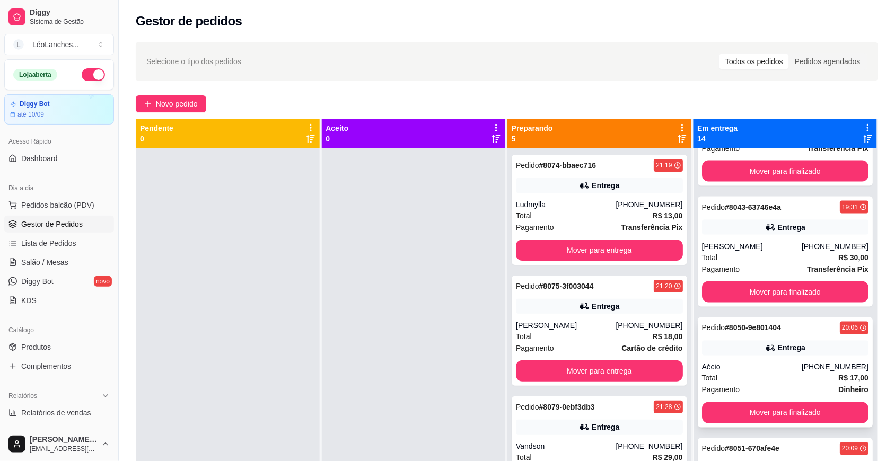
click at [756, 388] on div "Pagamento Dinheiro" at bounding box center [785, 390] width 167 height 12
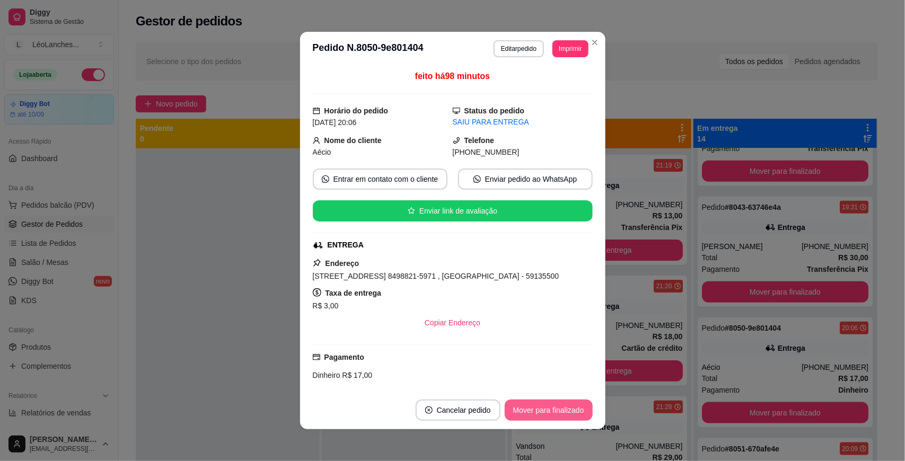
click at [542, 406] on button "Mover para finalizado" at bounding box center [549, 410] width 88 height 21
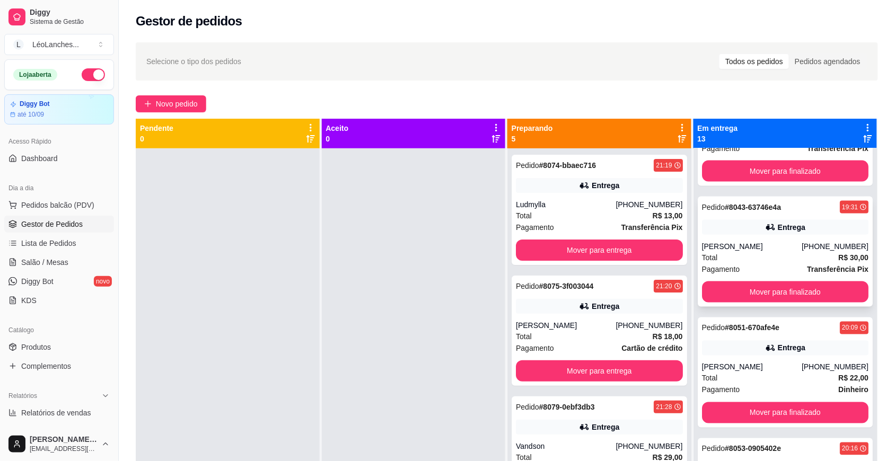
click at [765, 266] on div "Pagamento Transferência Pix" at bounding box center [785, 269] width 167 height 12
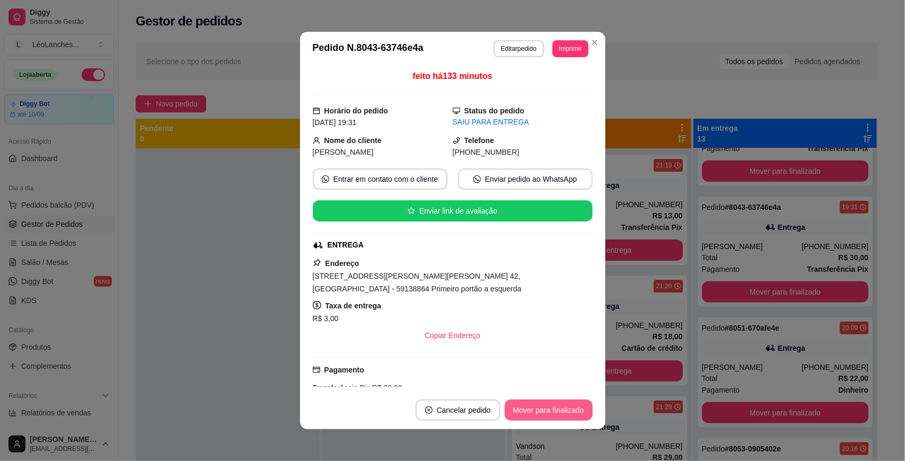
click at [565, 411] on button "Mover para finalizado" at bounding box center [549, 410] width 88 height 21
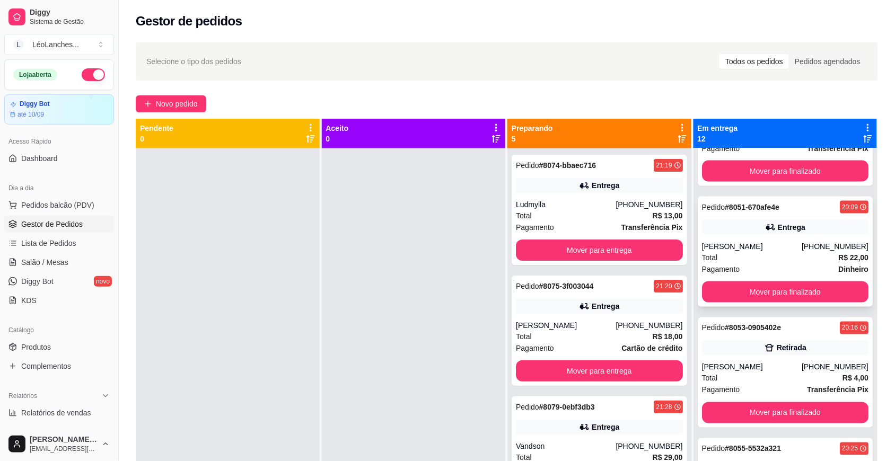
click at [772, 263] on div "Total R$ 22,00" at bounding box center [785, 258] width 167 height 12
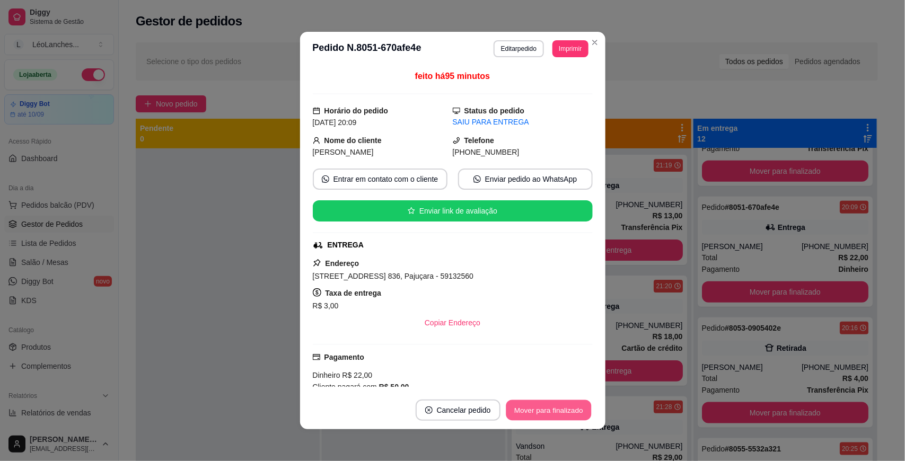
click at [555, 411] on button "Mover para finalizado" at bounding box center [548, 410] width 85 height 21
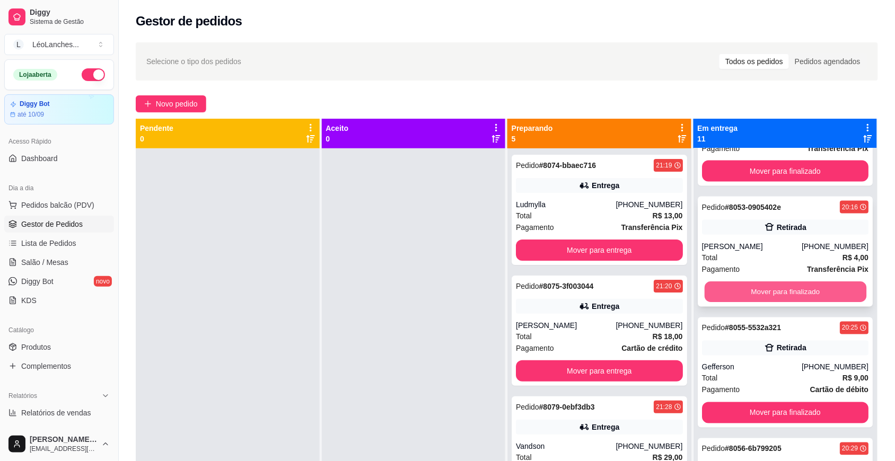
click at [769, 295] on button "Mover para finalizado" at bounding box center [785, 292] width 162 height 21
click at [775, 288] on button "Mover para finalizado" at bounding box center [785, 292] width 162 height 21
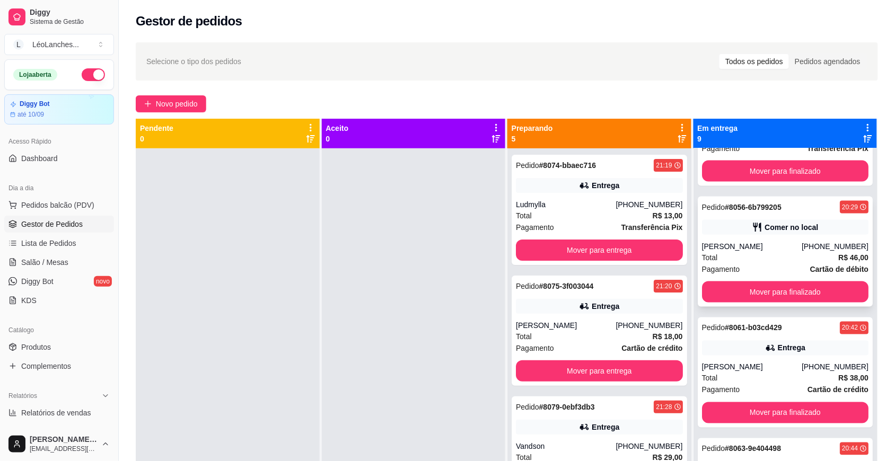
click at [762, 256] on div "Total R$ 46,00" at bounding box center [785, 258] width 167 height 12
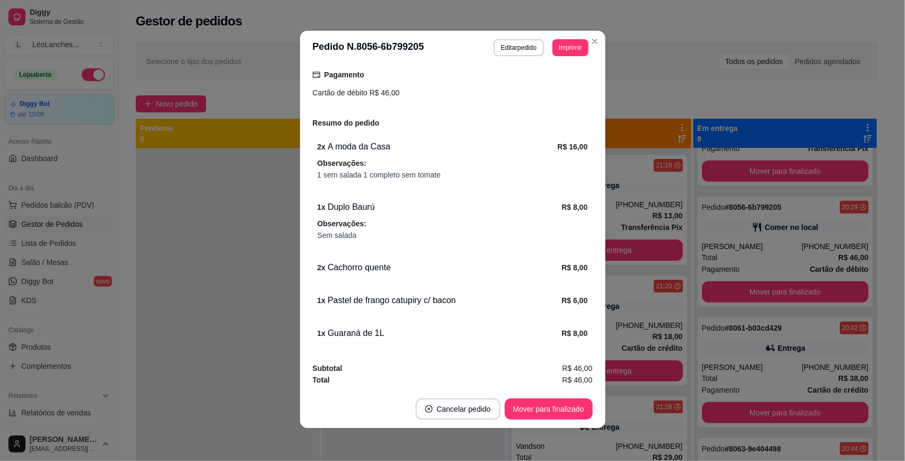
scroll to position [2, 0]
click at [570, 407] on button "Mover para finalizado" at bounding box center [548, 409] width 85 height 21
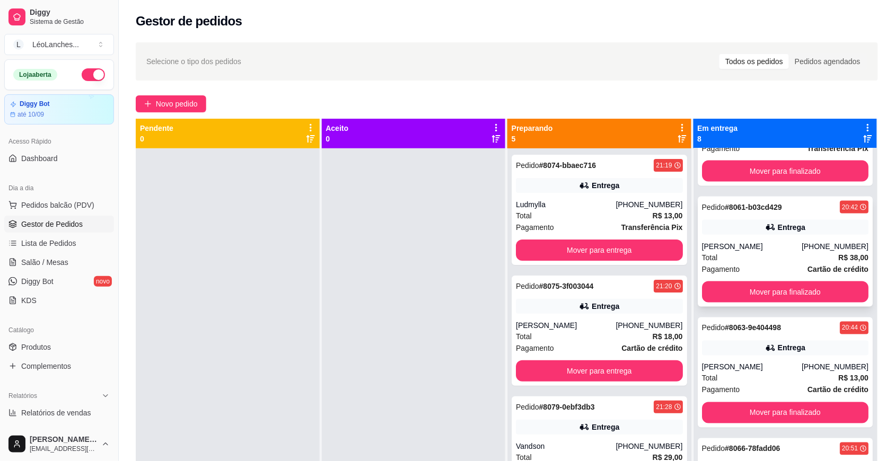
click at [746, 262] on div "Total R$ 38,00" at bounding box center [785, 258] width 167 height 12
click at [764, 395] on div "Pagamento Cartão de crédito" at bounding box center [785, 390] width 167 height 12
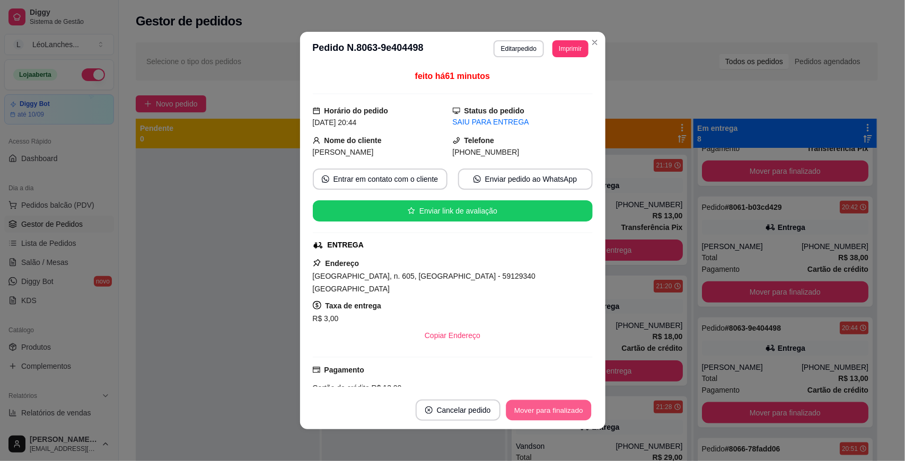
click at [540, 409] on button "Mover para finalizado" at bounding box center [548, 410] width 85 height 21
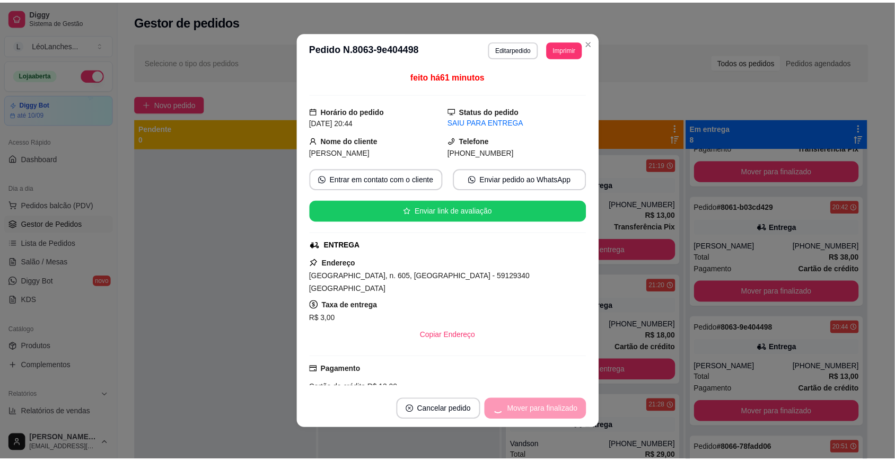
scroll to position [397, 0]
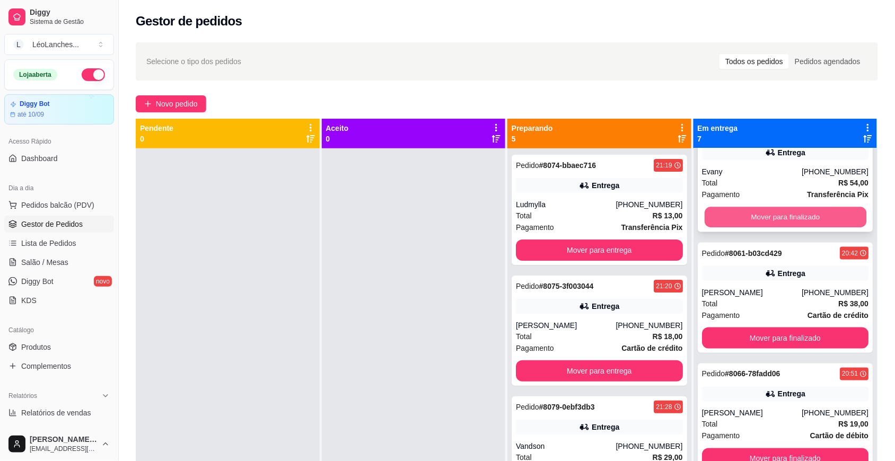
click at [758, 216] on button "Mover para finalizado" at bounding box center [785, 217] width 162 height 21
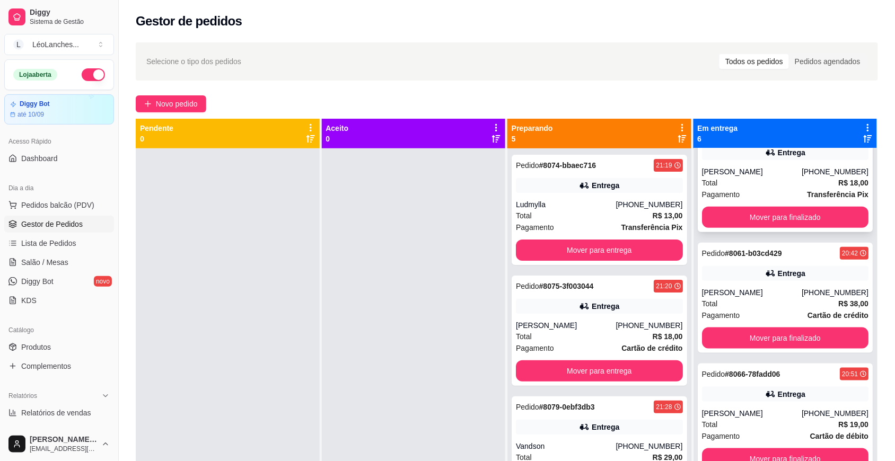
click at [751, 170] on div "[PERSON_NAME]" at bounding box center [752, 171] width 100 height 11
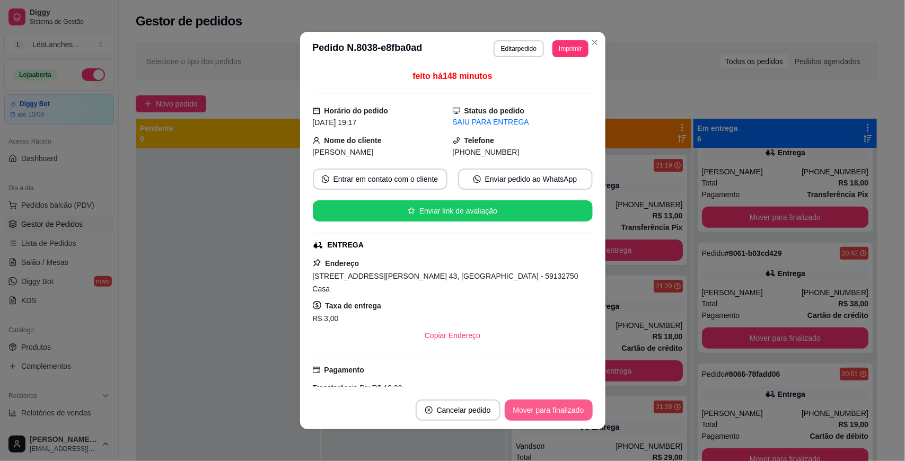
click at [521, 414] on button "Mover para finalizado" at bounding box center [549, 410] width 88 height 21
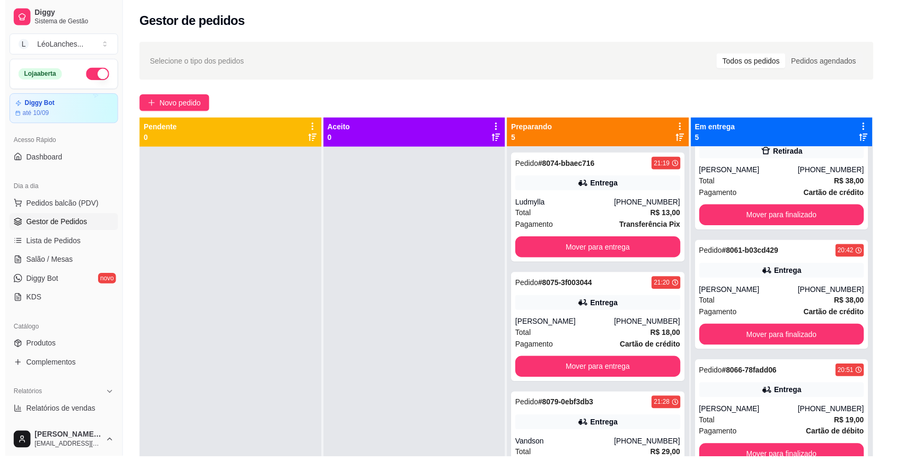
scroll to position [155, 0]
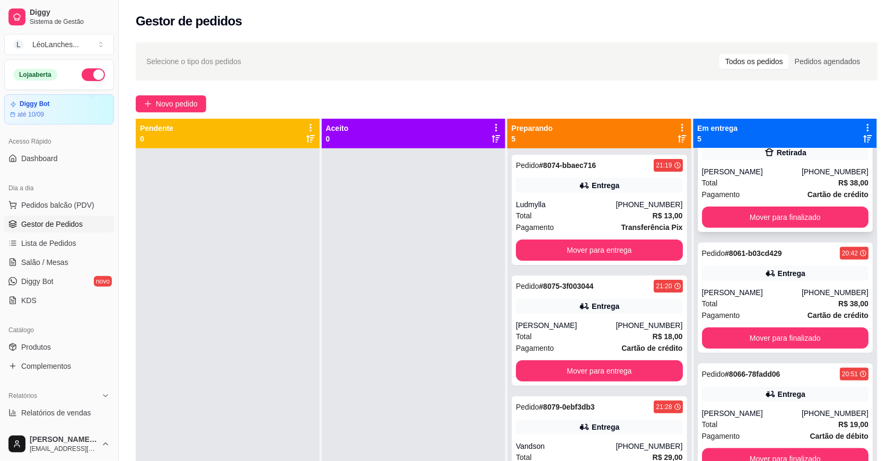
click at [752, 189] on div "Pagamento Cartão de crédito" at bounding box center [785, 195] width 167 height 12
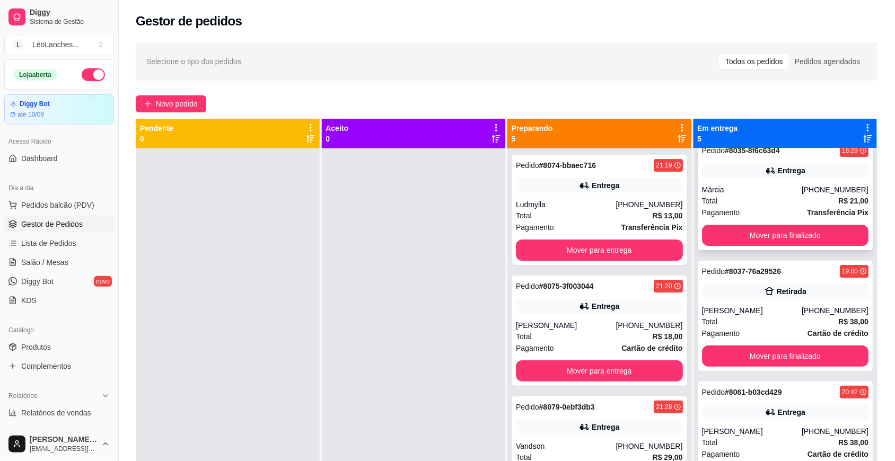
scroll to position [0, 0]
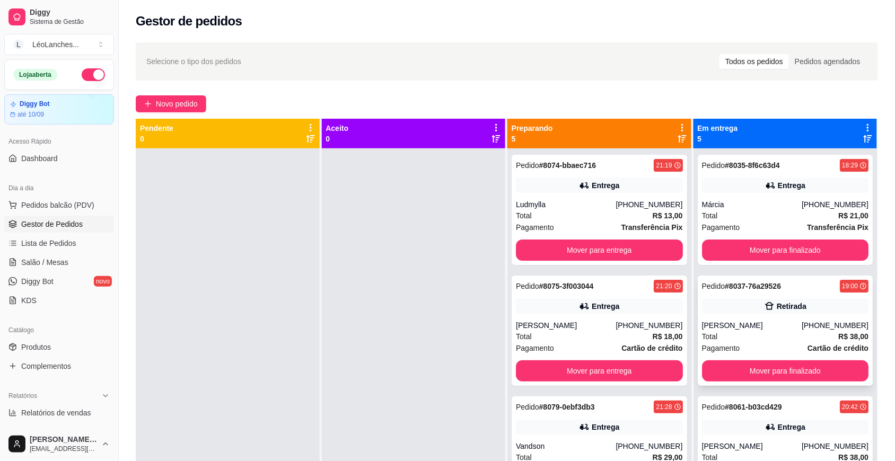
click at [777, 351] on div "Pagamento Cartão de crédito" at bounding box center [785, 348] width 167 height 12
click at [772, 338] on div "Total R$ 38,00" at bounding box center [785, 337] width 167 height 12
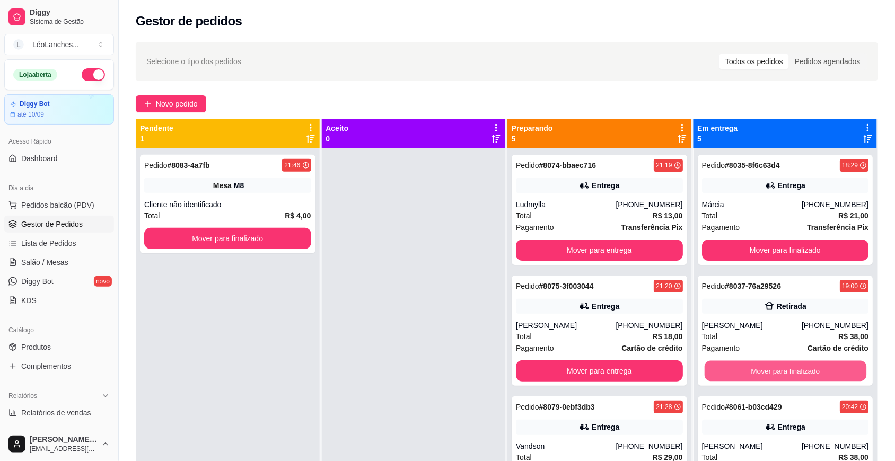
click at [770, 367] on button "Mover para finalizado" at bounding box center [785, 371] width 162 height 21
click at [760, 332] on div "Total R$ 38,00" at bounding box center [785, 337] width 167 height 12
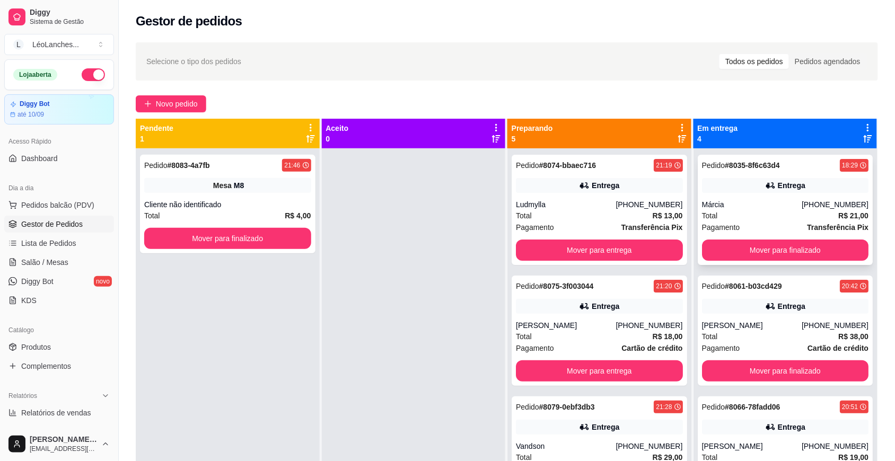
click at [756, 213] on div "Total R$ 21,00" at bounding box center [785, 216] width 167 height 12
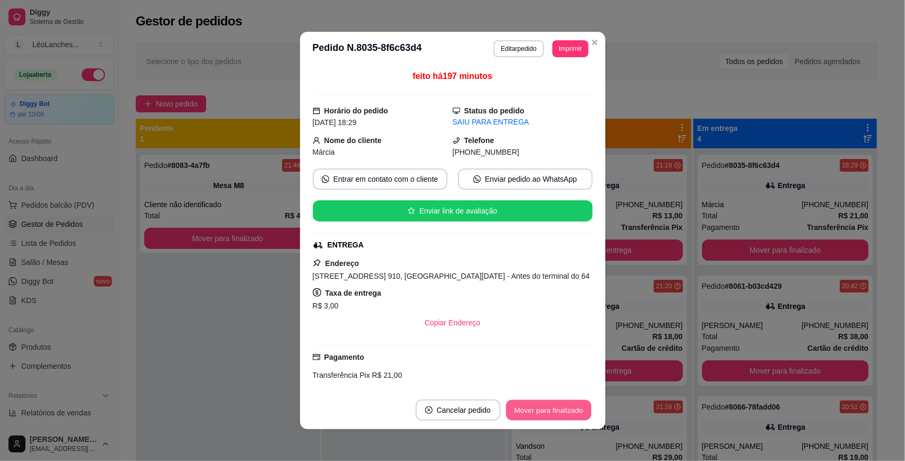
click at [565, 411] on button "Mover para finalizado" at bounding box center [548, 410] width 85 height 21
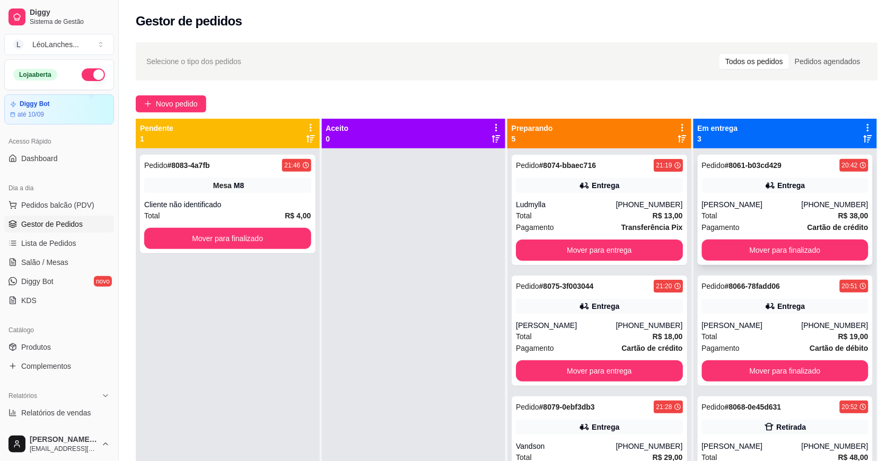
click at [764, 208] on div "[PERSON_NAME]" at bounding box center [752, 204] width 100 height 11
click at [758, 322] on div "[PERSON_NAME]" at bounding box center [752, 325] width 100 height 11
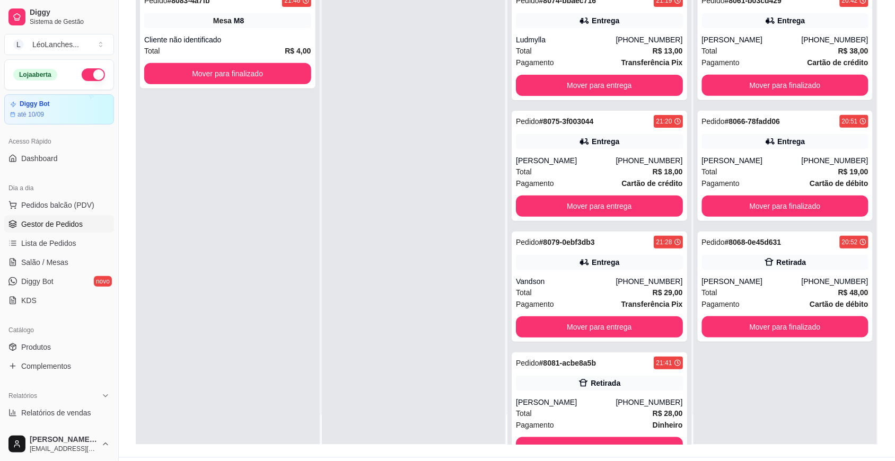
scroll to position [162, 0]
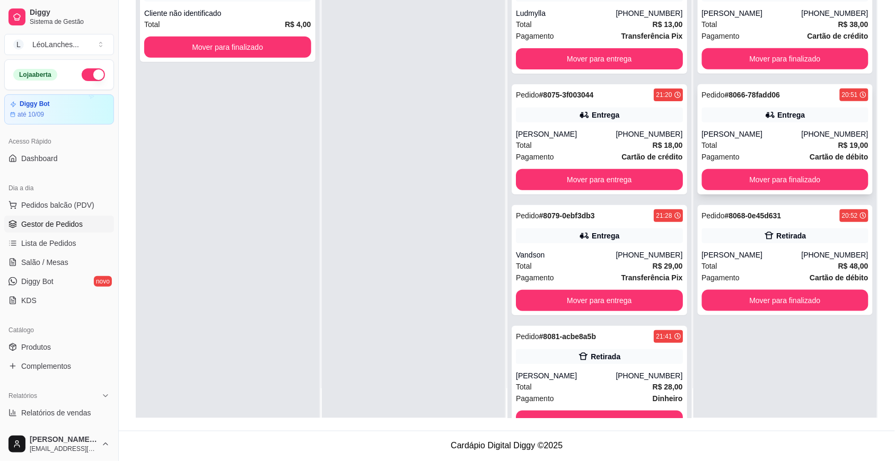
click at [772, 149] on div "Total R$ 19,00" at bounding box center [785, 145] width 167 height 12
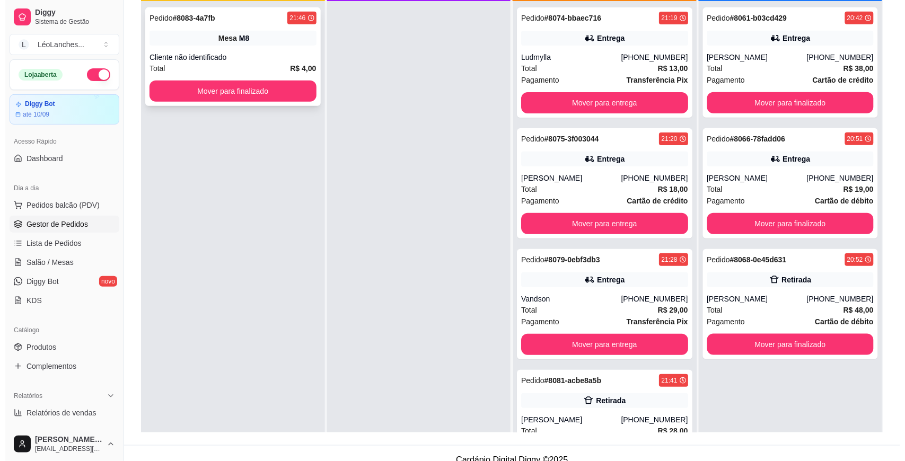
scroll to position [0, 0]
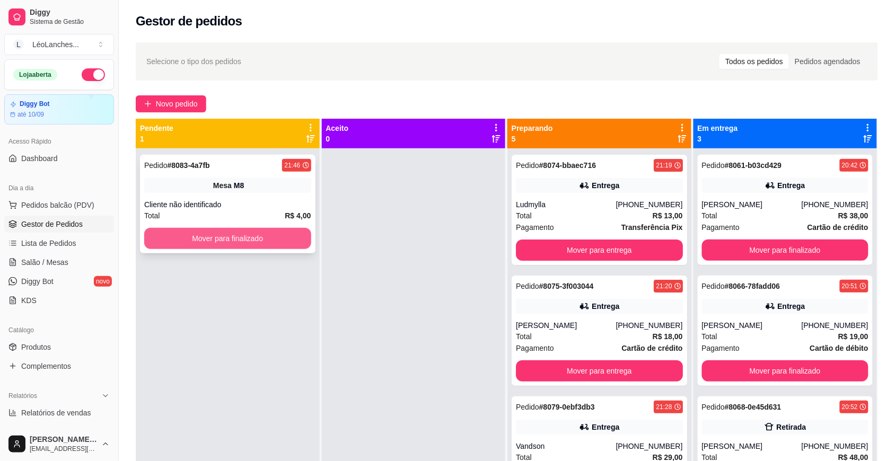
click at [256, 231] on button "Mover para finalizado" at bounding box center [227, 238] width 167 height 21
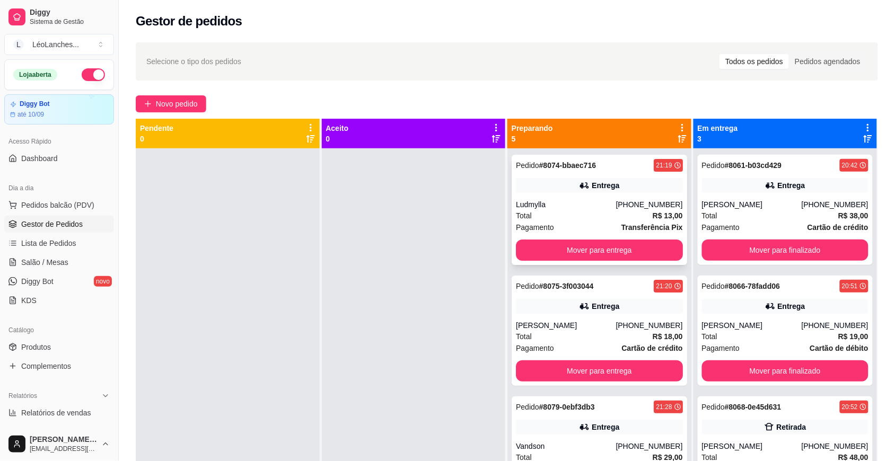
click at [570, 220] on div "Total R$ 13,00" at bounding box center [599, 216] width 167 height 12
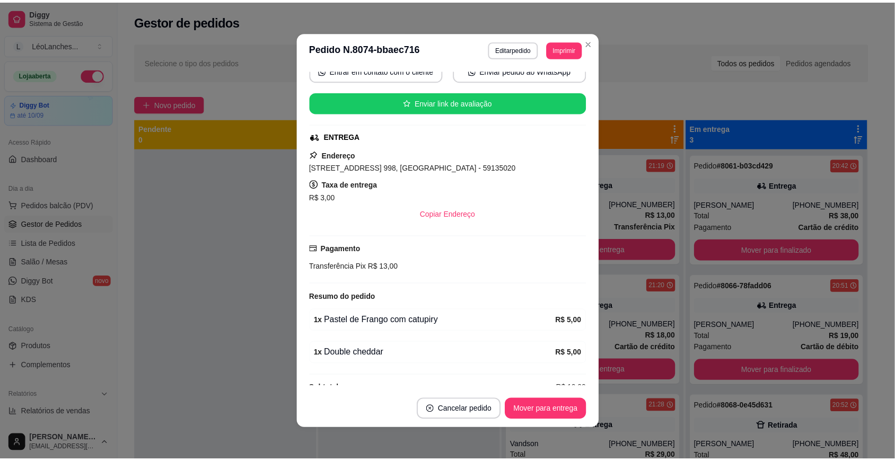
scroll to position [133, 0]
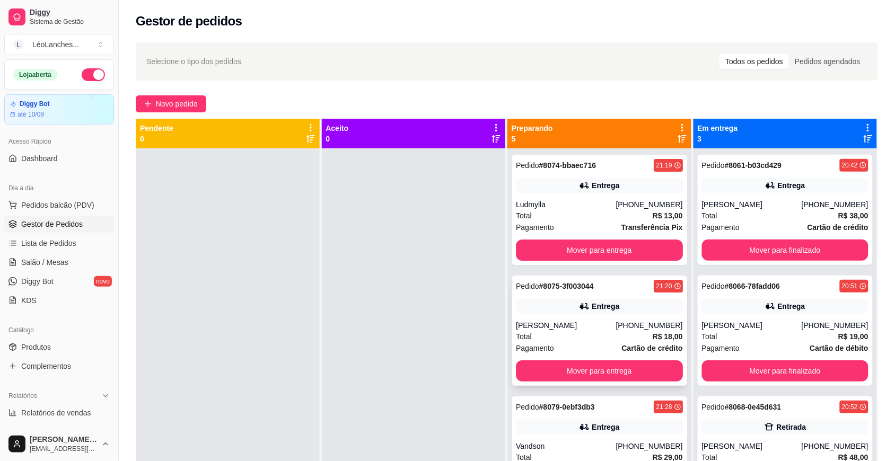
click at [573, 331] on div "Total R$ 18,00" at bounding box center [599, 337] width 167 height 12
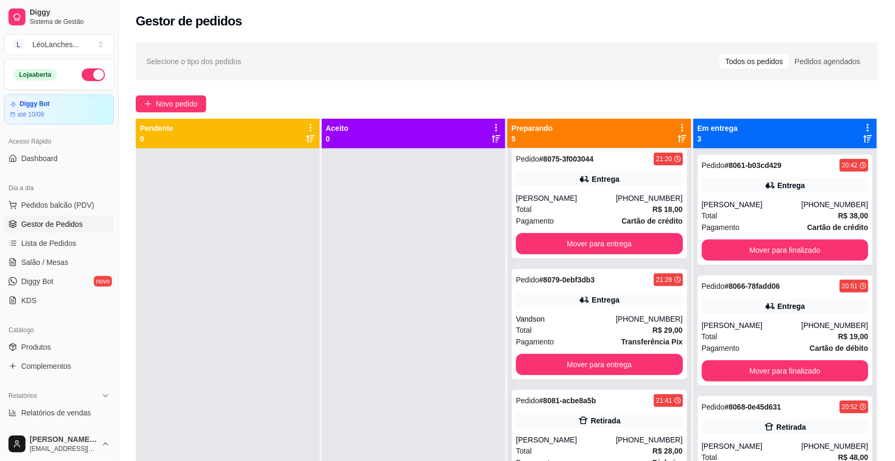
scroll to position [154, 0]
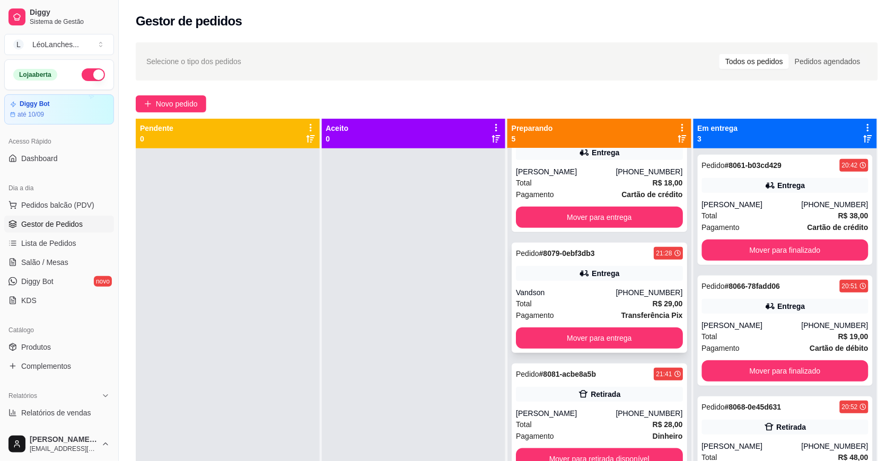
click at [590, 287] on div "Vandson" at bounding box center [566, 292] width 100 height 11
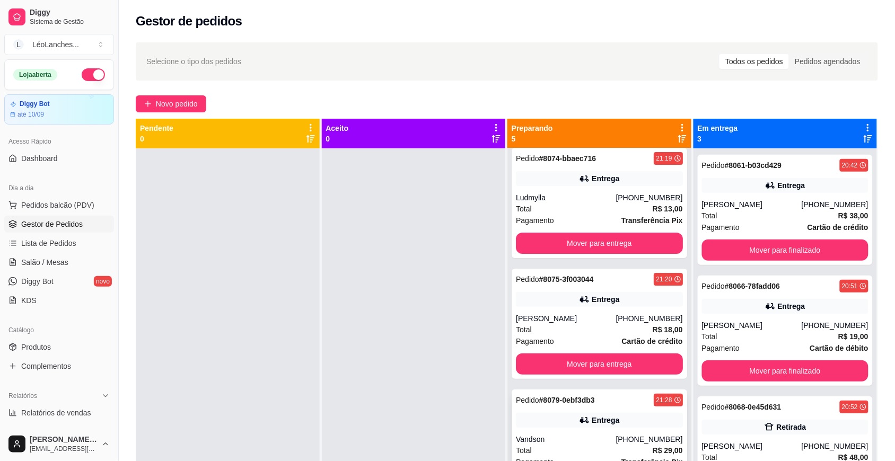
scroll to position [0, 0]
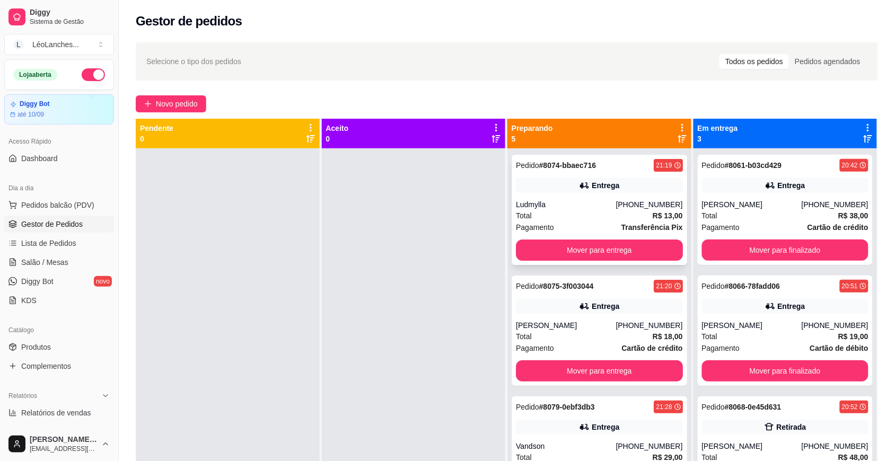
click at [568, 216] on div "Total R$ 13,00" at bounding box center [599, 216] width 167 height 12
click at [584, 341] on div "Total R$ 18,00" at bounding box center [599, 337] width 167 height 12
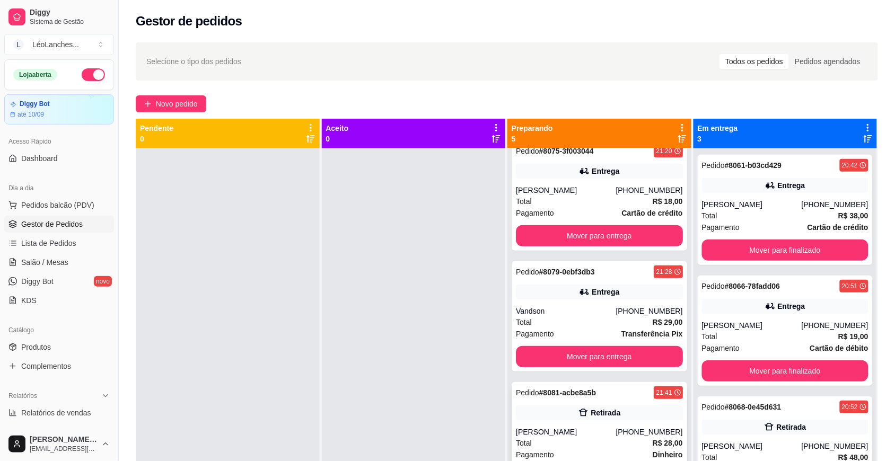
scroll to position [154, 0]
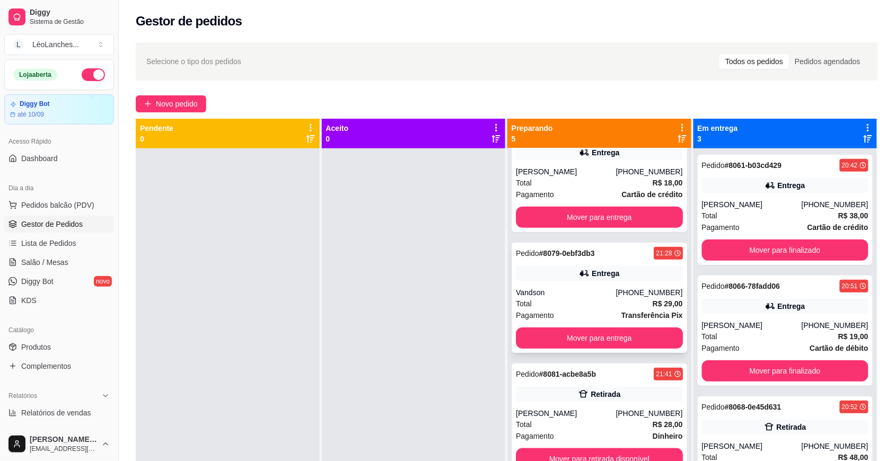
click at [581, 303] on div "Total R$ 29,00" at bounding box center [599, 304] width 167 height 12
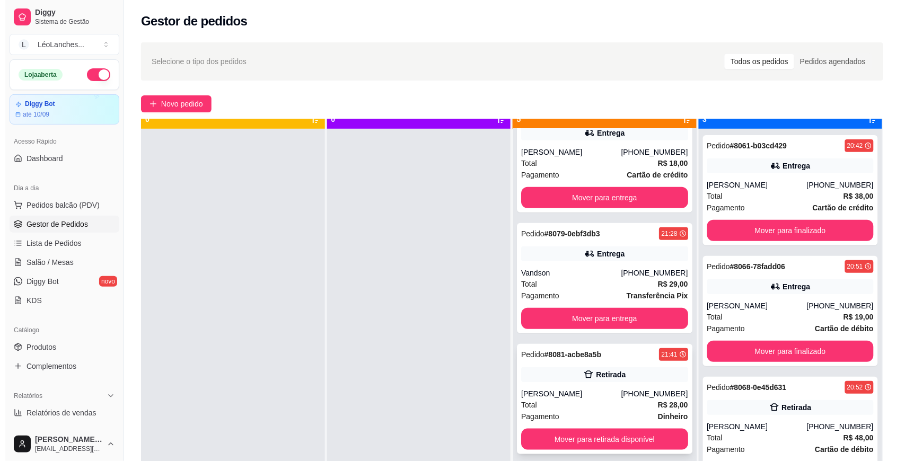
scroll to position [30, 0]
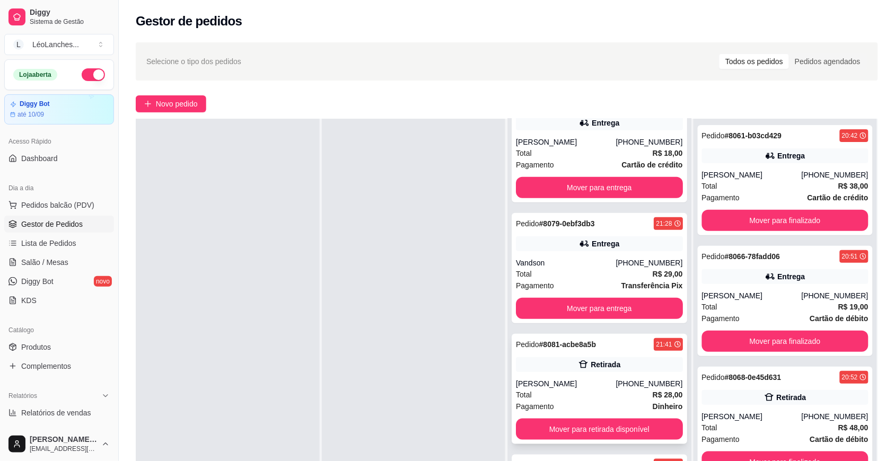
click at [587, 387] on div "[PERSON_NAME]" at bounding box center [566, 384] width 100 height 11
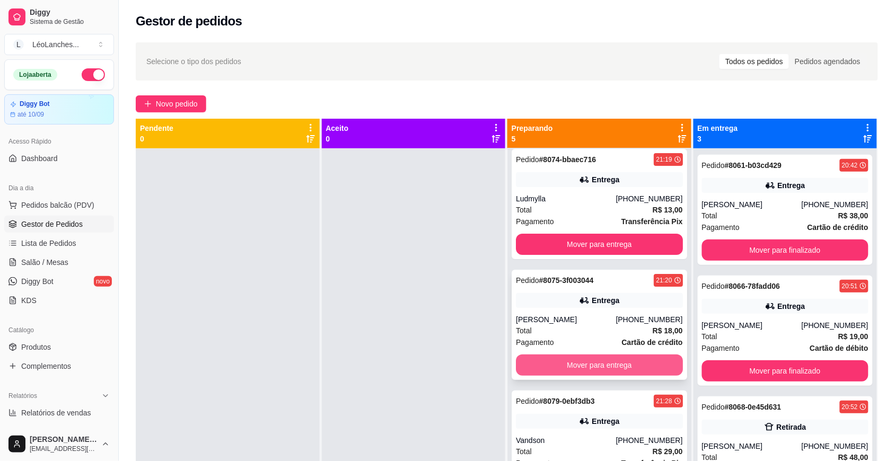
scroll to position [0, 0]
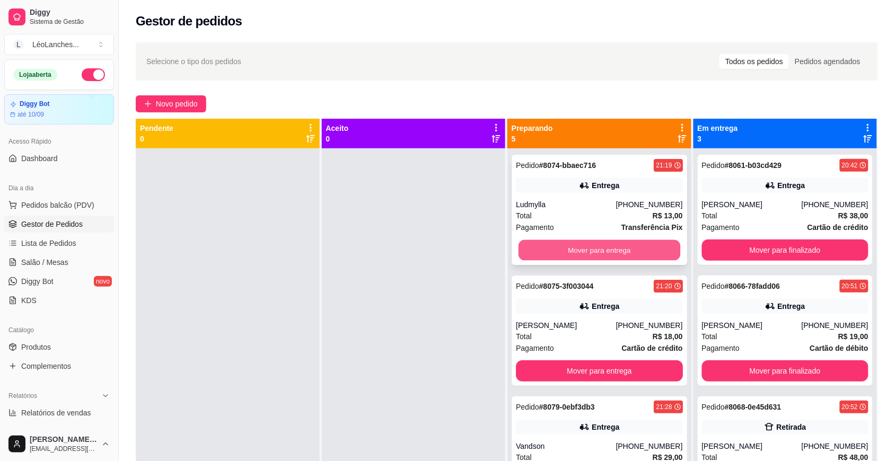
click at [611, 254] on button "Mover para entrega" at bounding box center [599, 250] width 162 height 21
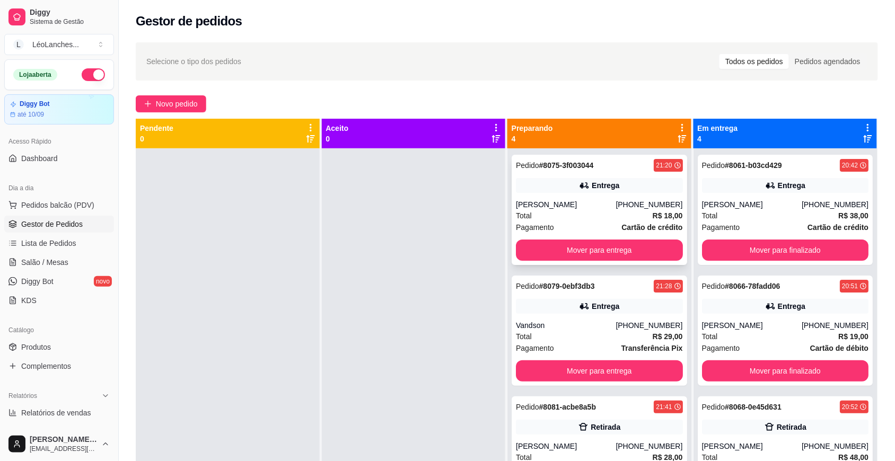
click at [592, 215] on div "Total R$ 18,00" at bounding box center [599, 216] width 167 height 12
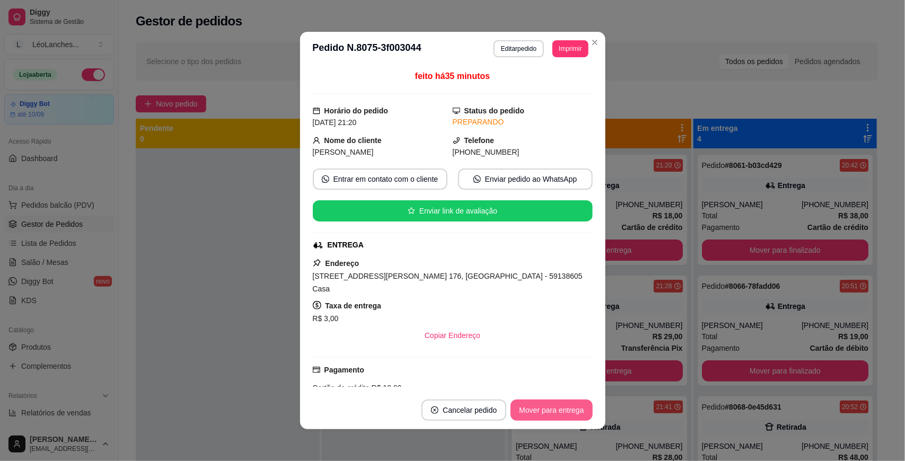
click at [565, 412] on button "Mover para entrega" at bounding box center [552, 410] width 82 height 21
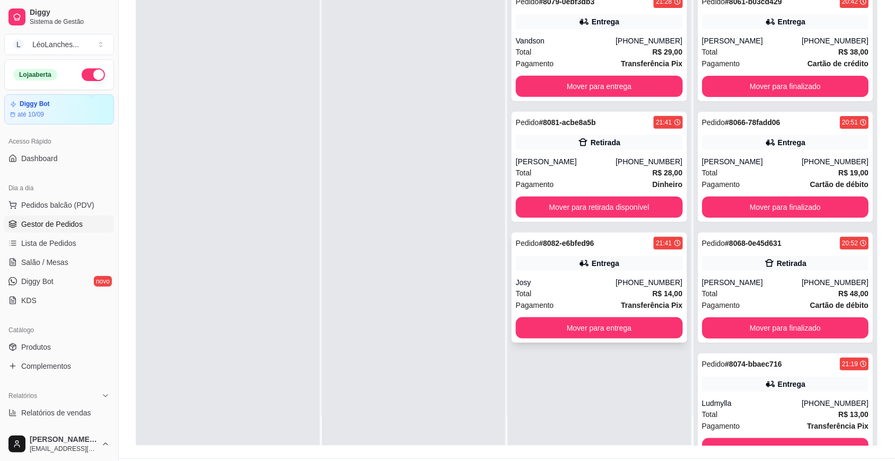
scroll to position [162, 0]
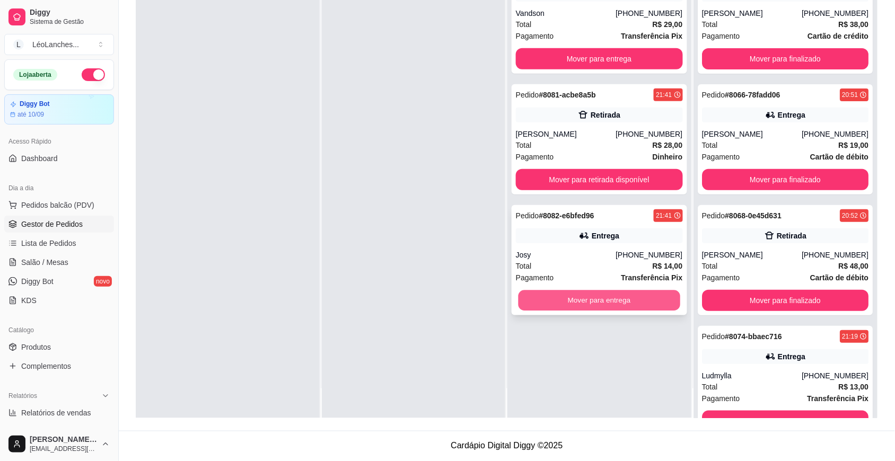
click at [612, 303] on button "Mover para entrega" at bounding box center [599, 301] width 162 height 21
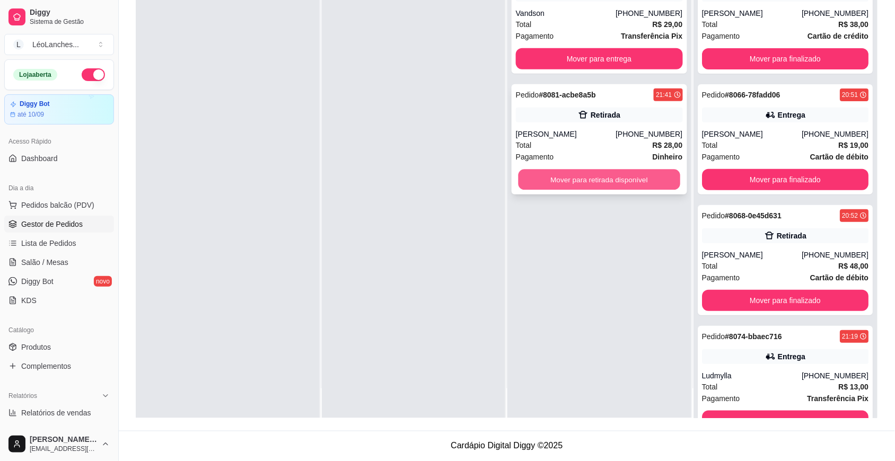
click at [619, 180] on button "Mover para retirada disponível" at bounding box center [599, 180] width 162 height 21
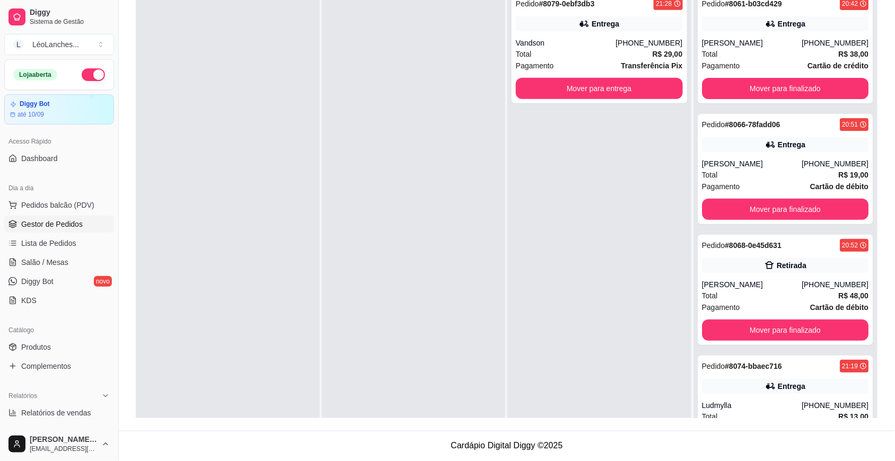
scroll to position [0, 0]
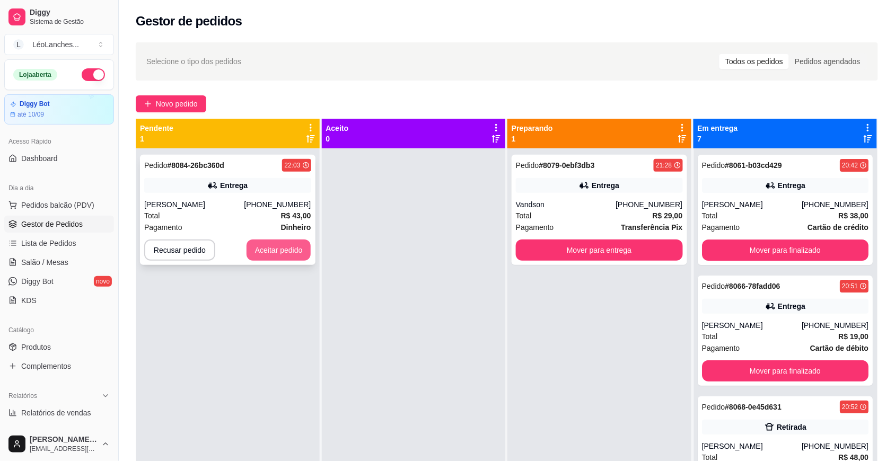
click at [293, 257] on button "Aceitar pedido" at bounding box center [279, 250] width 65 height 21
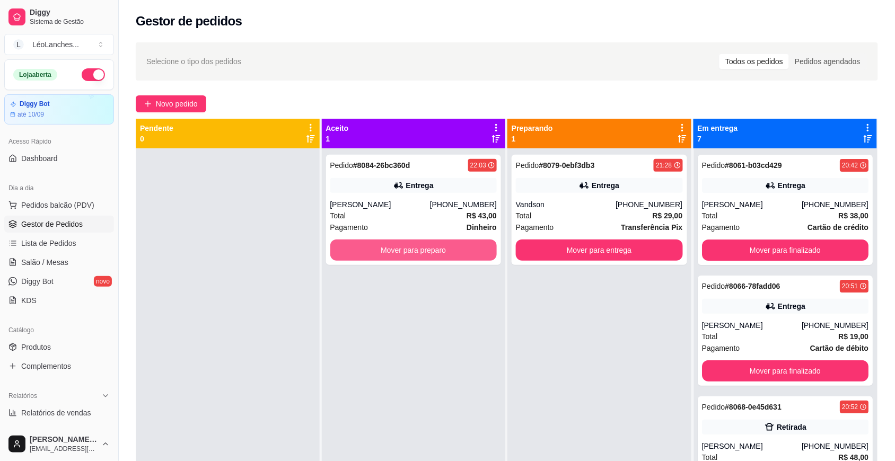
click at [356, 251] on button "Mover para preparo" at bounding box center [413, 250] width 167 height 21
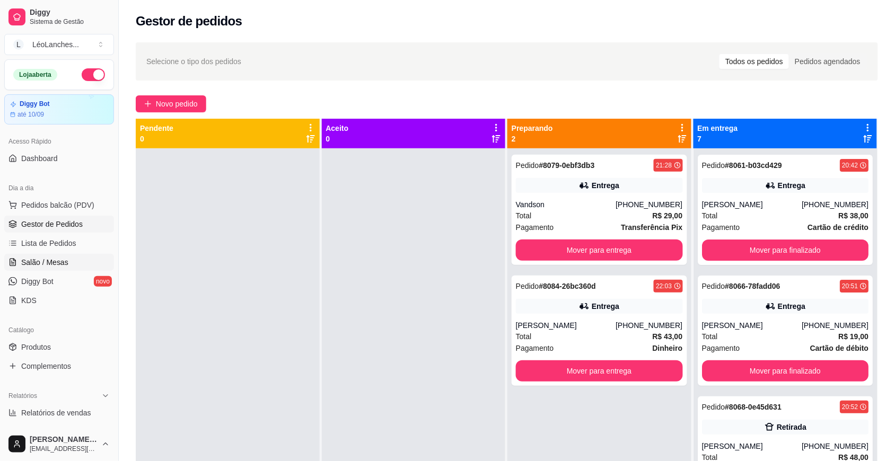
click at [53, 265] on span "Salão / Mesas" at bounding box center [44, 262] width 47 height 11
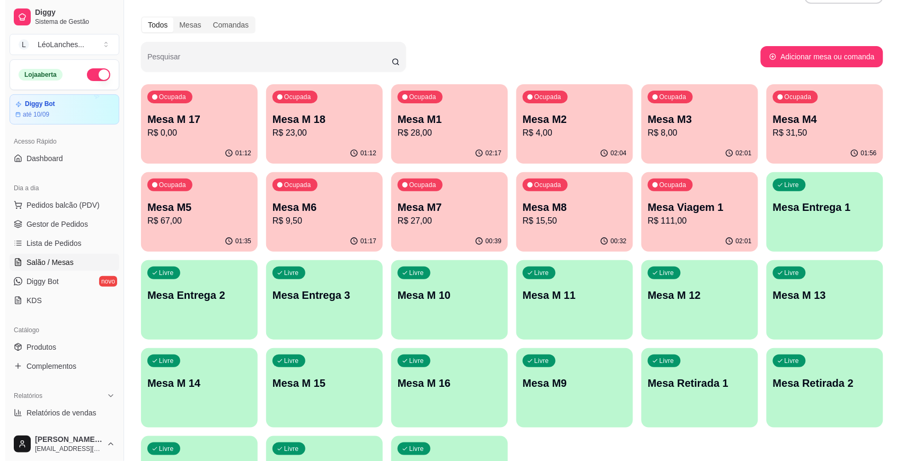
scroll to position [128, 0]
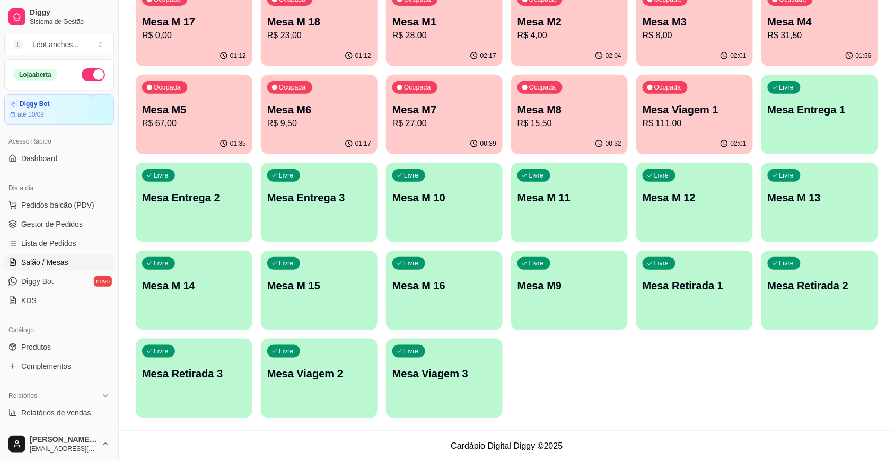
click at [661, 106] on p "Mesa Viagem 1" at bounding box center [695, 109] width 104 height 15
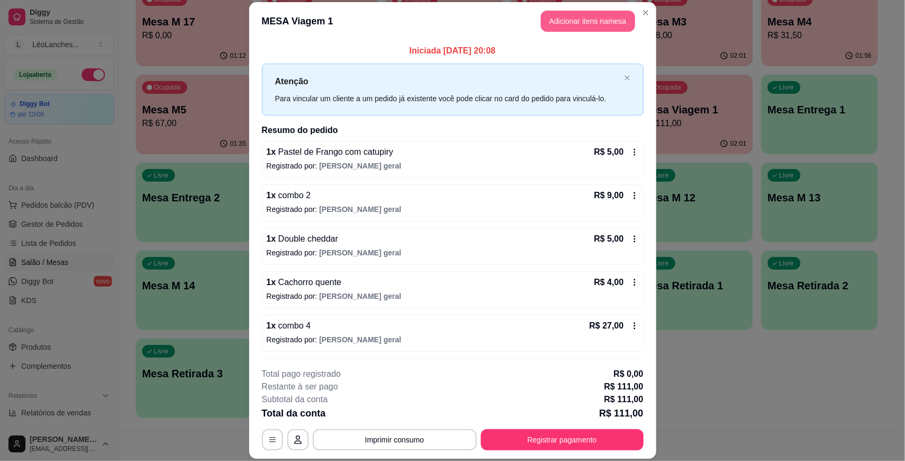
click at [562, 16] on button "Adicionar itens na mesa" at bounding box center [588, 21] width 94 height 21
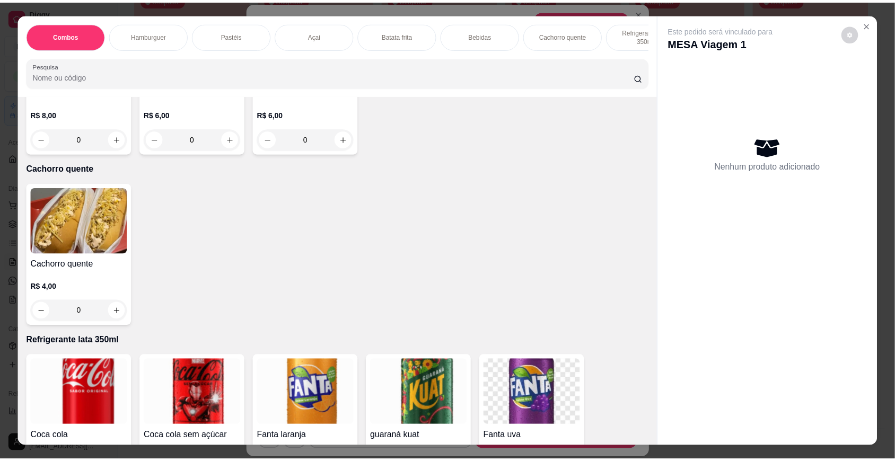
scroll to position [1480, 0]
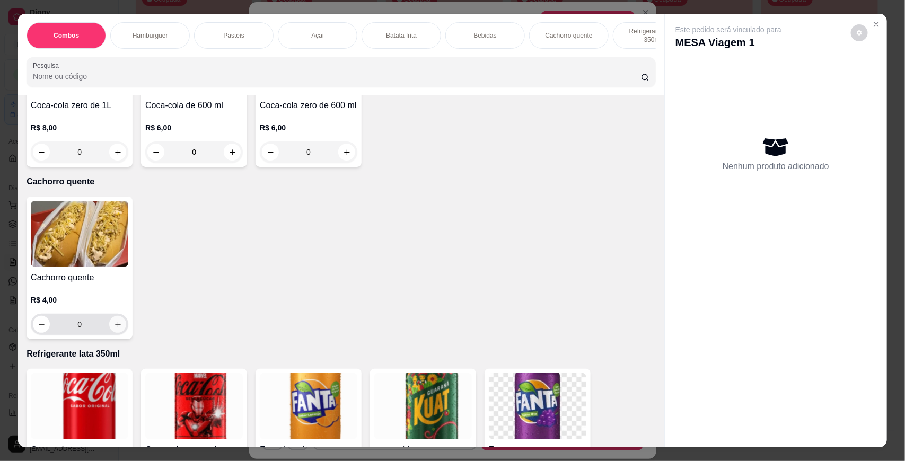
click at [114, 329] on icon "increase-product-quantity" at bounding box center [118, 325] width 8 height 8
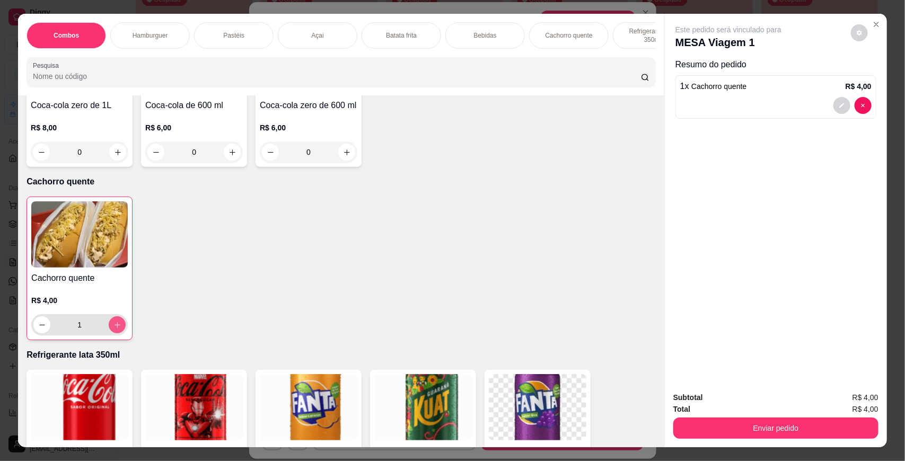
type input "1"
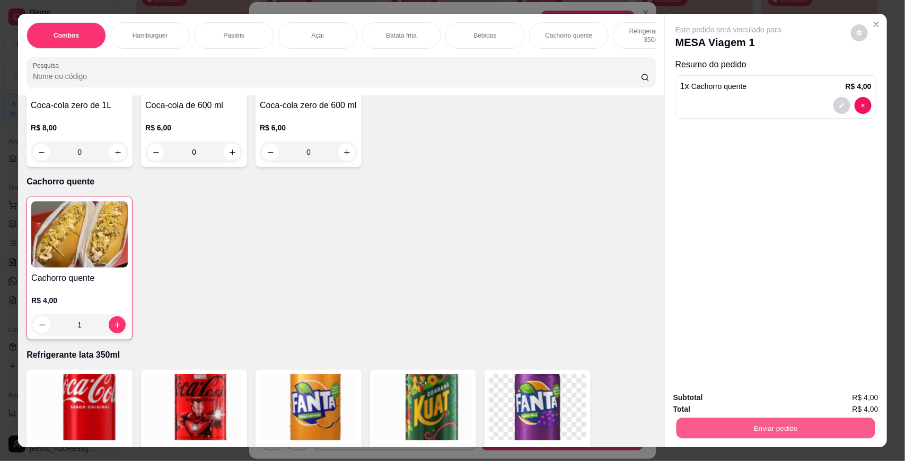
click at [765, 435] on button "Enviar pedido" at bounding box center [775, 428] width 199 height 21
click at [744, 406] on button "Não registrar e enviar pedido" at bounding box center [740, 402] width 110 height 20
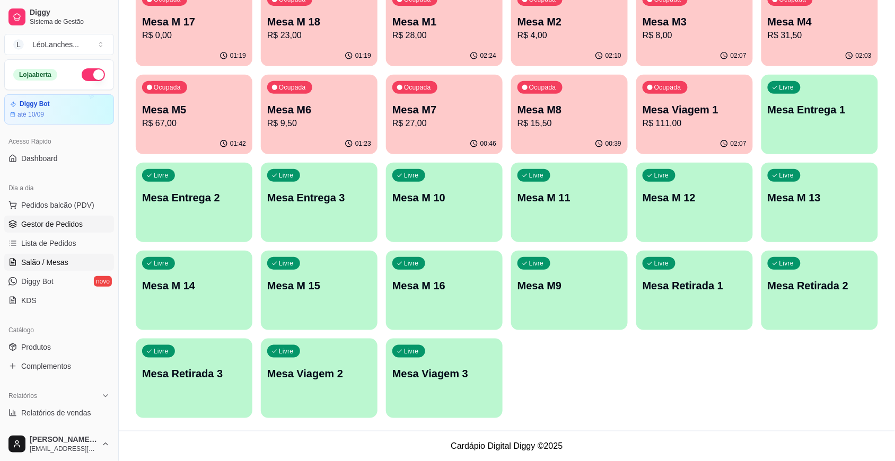
click at [65, 221] on span "Gestor de Pedidos" at bounding box center [51, 224] width 61 height 11
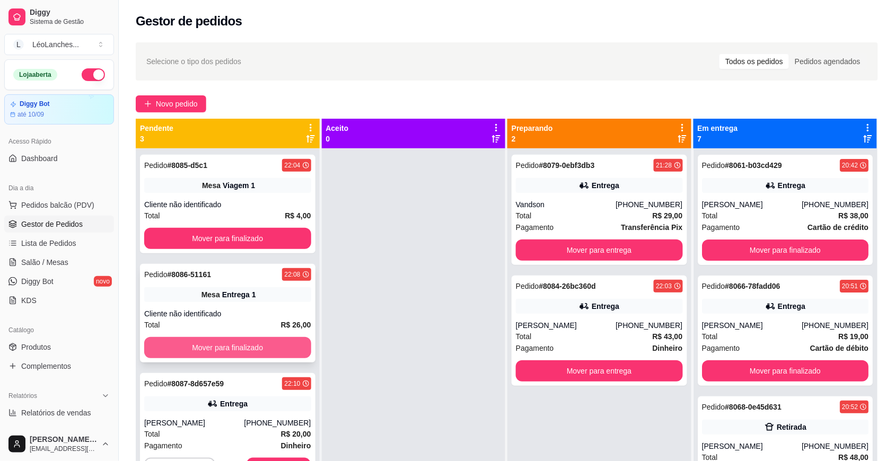
click at [261, 347] on button "Mover para finalizado" at bounding box center [227, 347] width 167 height 21
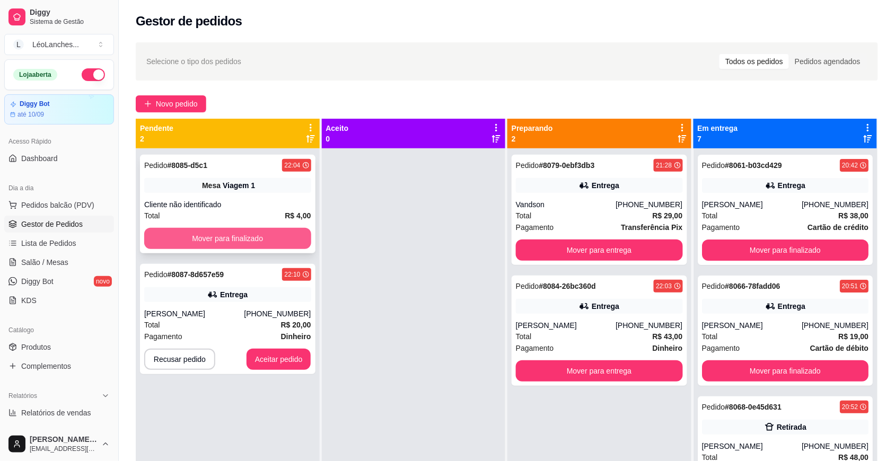
click at [265, 236] on button "Mover para finalizado" at bounding box center [227, 238] width 167 height 21
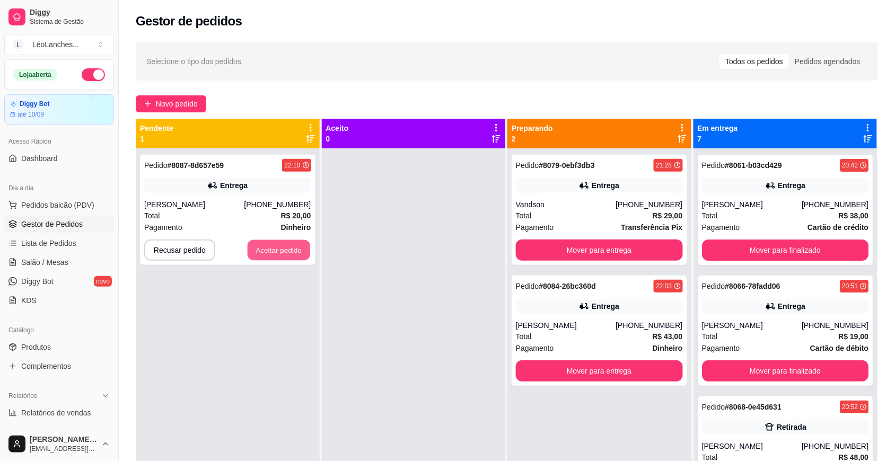
click at [279, 249] on button "Aceitar pedido" at bounding box center [279, 250] width 63 height 21
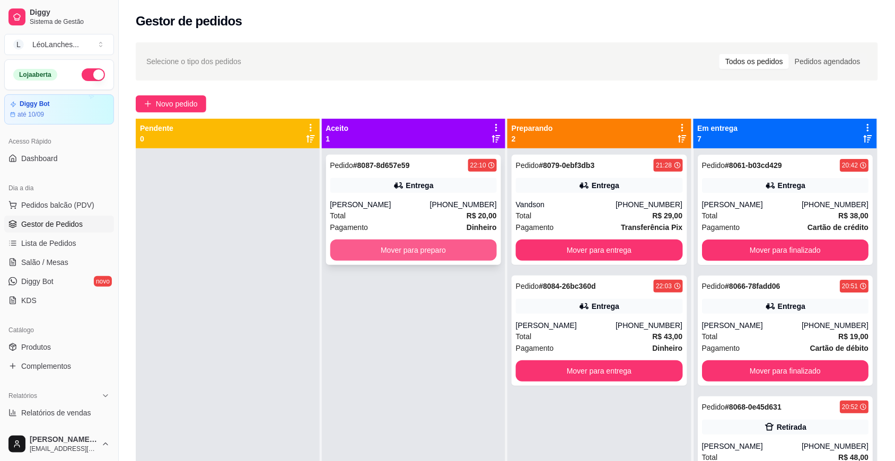
click at [348, 255] on button "Mover para preparo" at bounding box center [413, 250] width 167 height 21
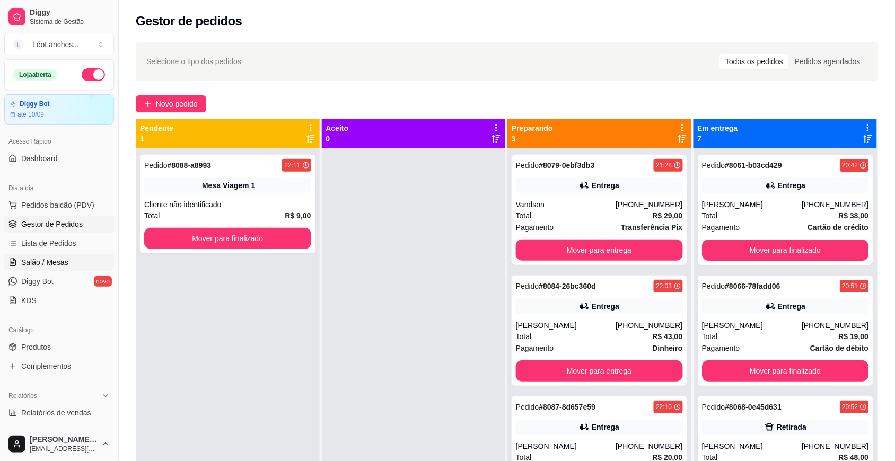
click at [42, 266] on span "Salão / Mesas" at bounding box center [44, 262] width 47 height 11
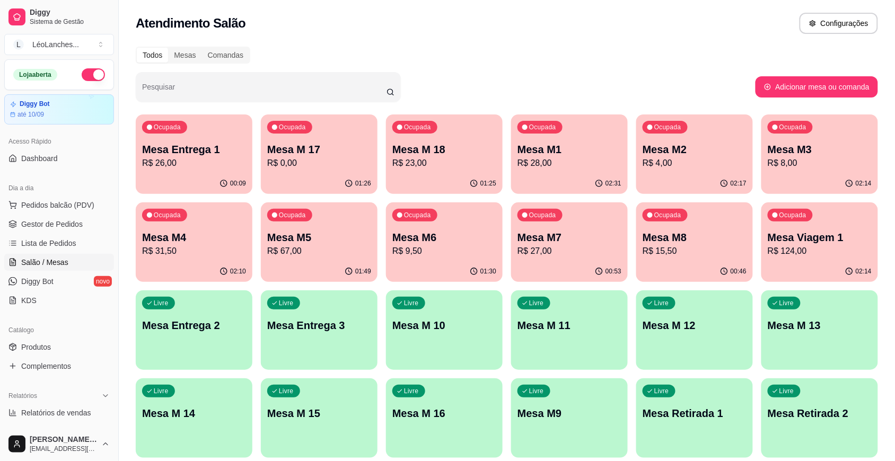
click at [812, 228] on div "Ocupada Mesa Viagem 1 R$ 124,00" at bounding box center [819, 232] width 117 height 59
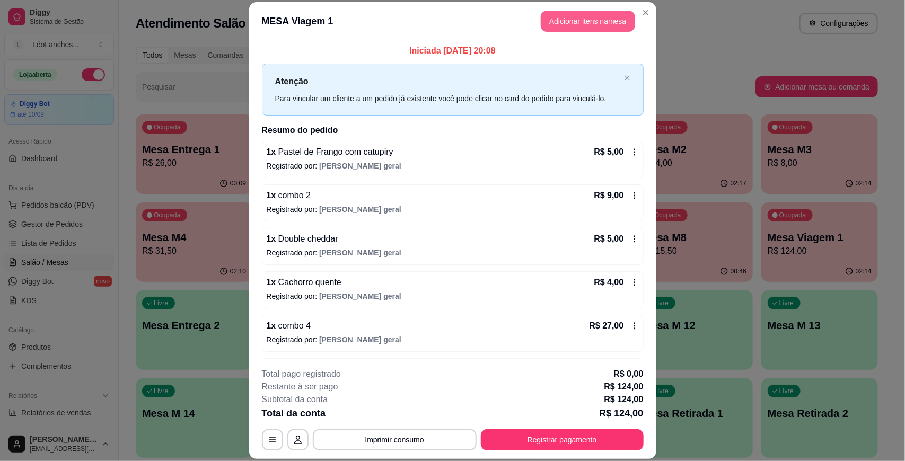
click at [588, 27] on button "Adicionar itens na mesa" at bounding box center [588, 21] width 94 height 21
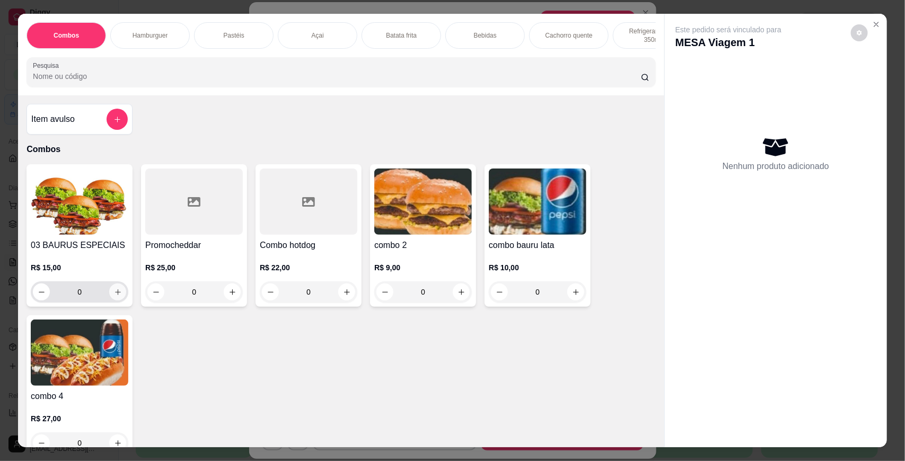
click at [114, 296] on icon "increase-product-quantity" at bounding box center [118, 292] width 8 height 8
type input "1"
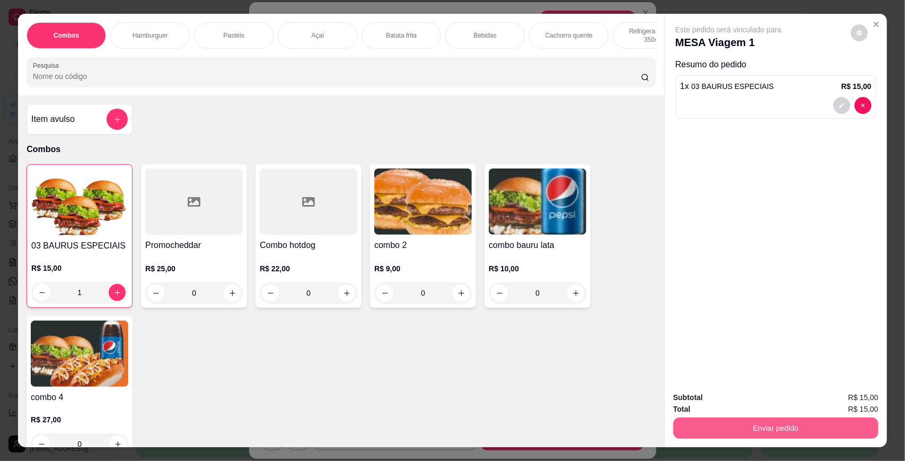
click at [764, 423] on button "Enviar pedido" at bounding box center [775, 428] width 205 height 21
click at [740, 396] on button "Não registrar e enviar pedido" at bounding box center [740, 402] width 110 height 20
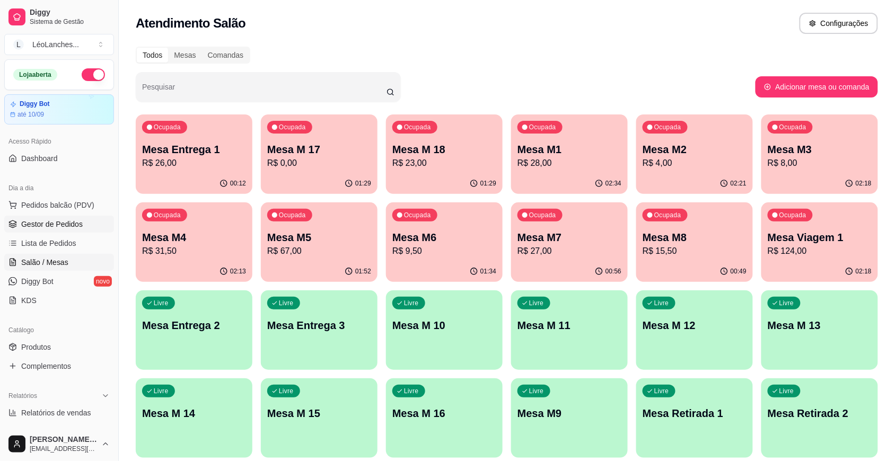
click at [89, 226] on link "Gestor de Pedidos" at bounding box center [59, 224] width 110 height 17
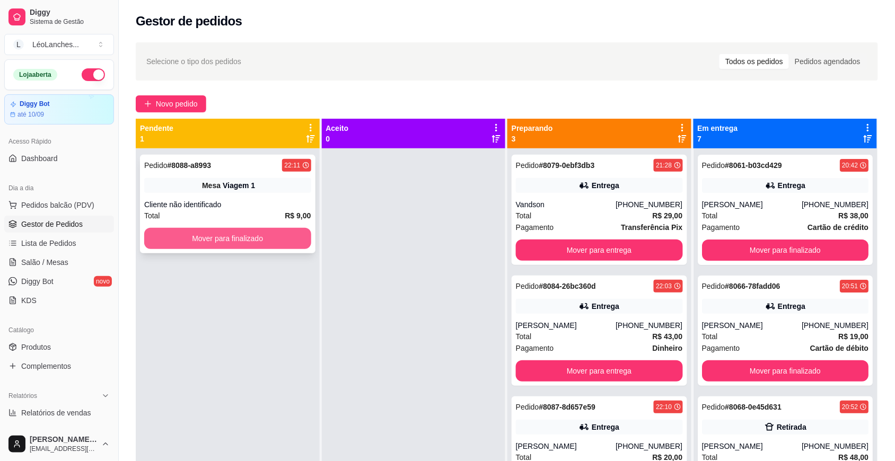
click at [237, 231] on button "Mover para finalizado" at bounding box center [227, 238] width 167 height 21
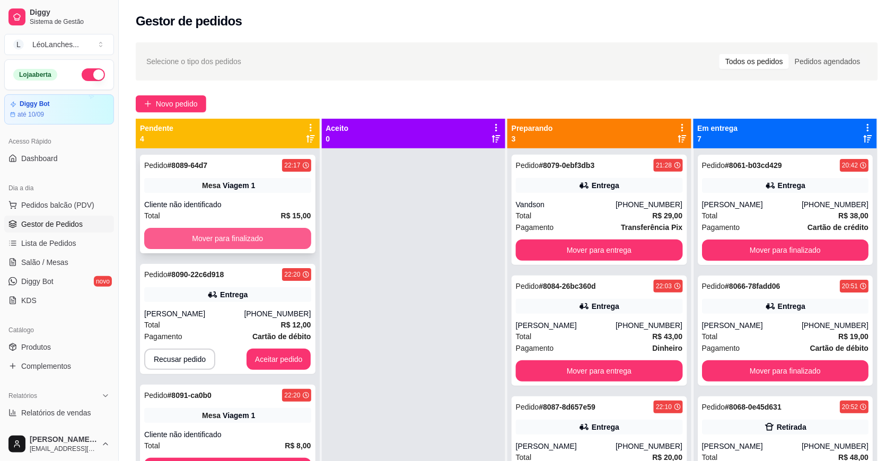
click at [279, 231] on button "Mover para finalizado" at bounding box center [227, 238] width 167 height 21
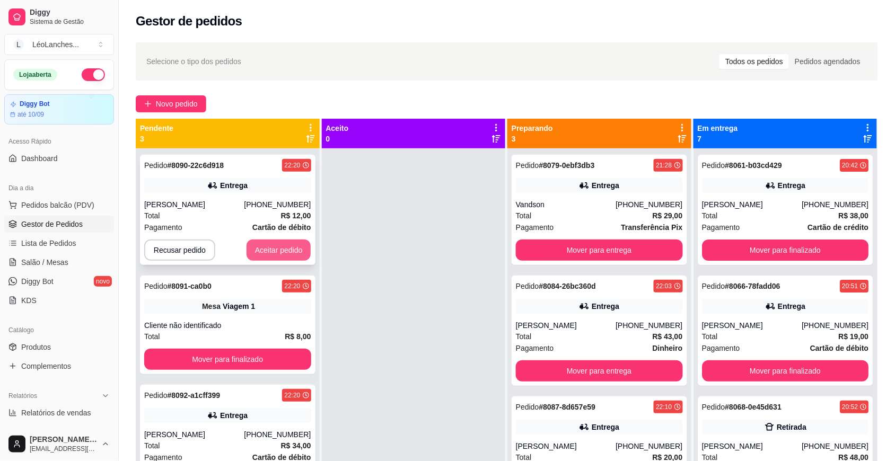
click at [280, 255] on button "Aceitar pedido" at bounding box center [279, 250] width 65 height 21
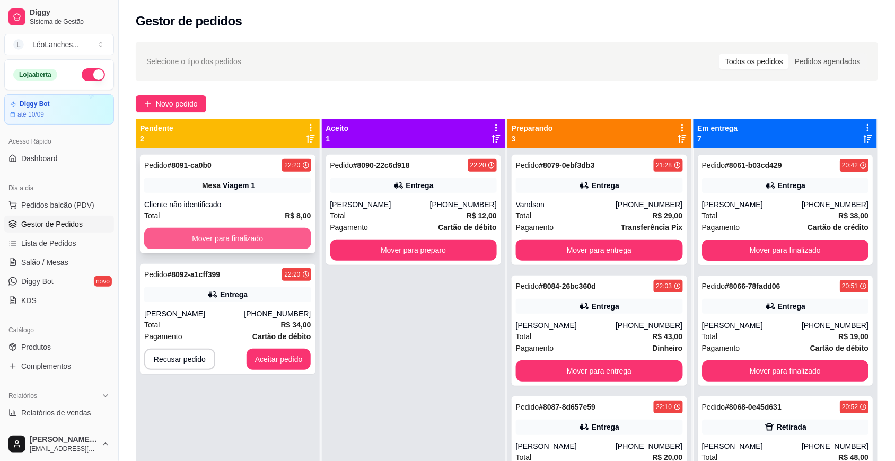
click at [282, 238] on button "Mover para finalizado" at bounding box center [227, 238] width 167 height 21
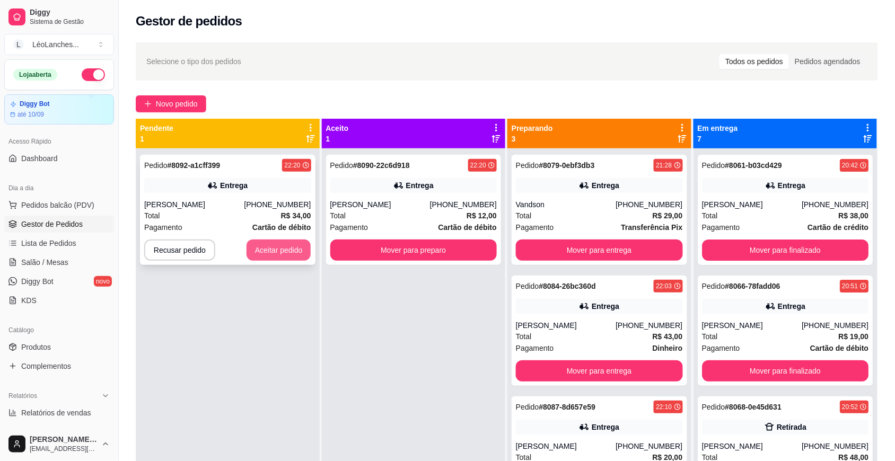
click at [289, 248] on button "Aceitar pedido" at bounding box center [279, 250] width 65 height 21
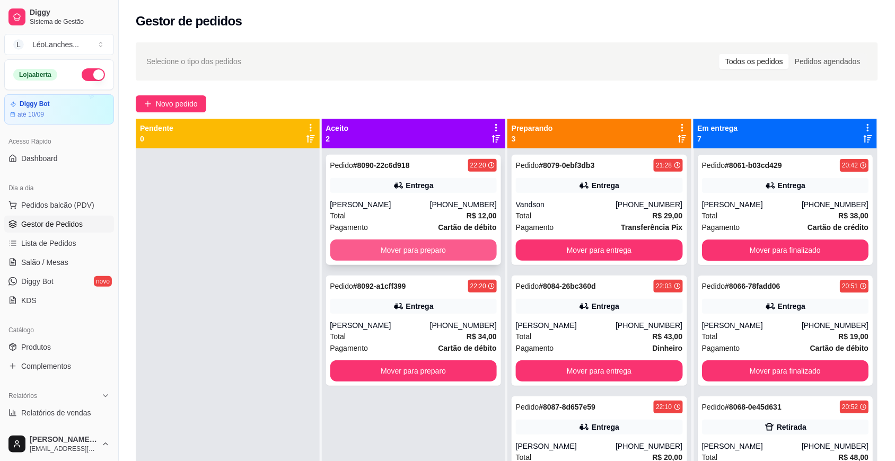
click at [370, 250] on button "Mover para preparo" at bounding box center [413, 250] width 167 height 21
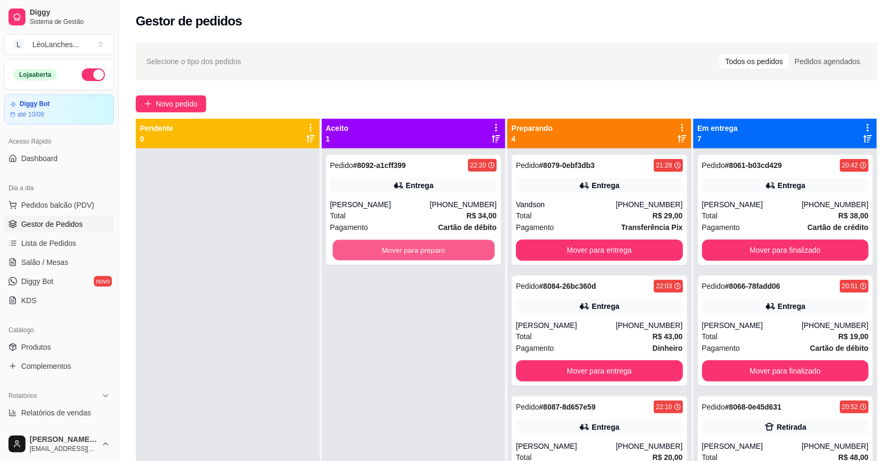
click at [370, 250] on button "Mover para preparo" at bounding box center [413, 250] width 162 height 21
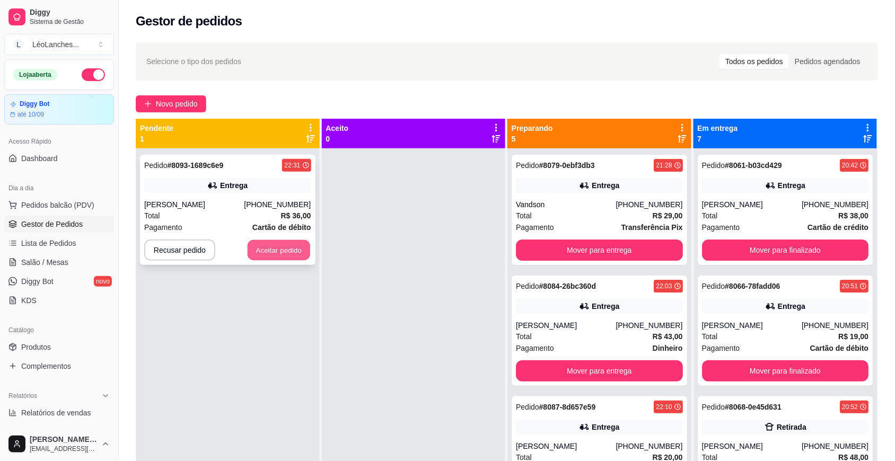
click at [261, 244] on button "Aceitar pedido" at bounding box center [279, 250] width 63 height 21
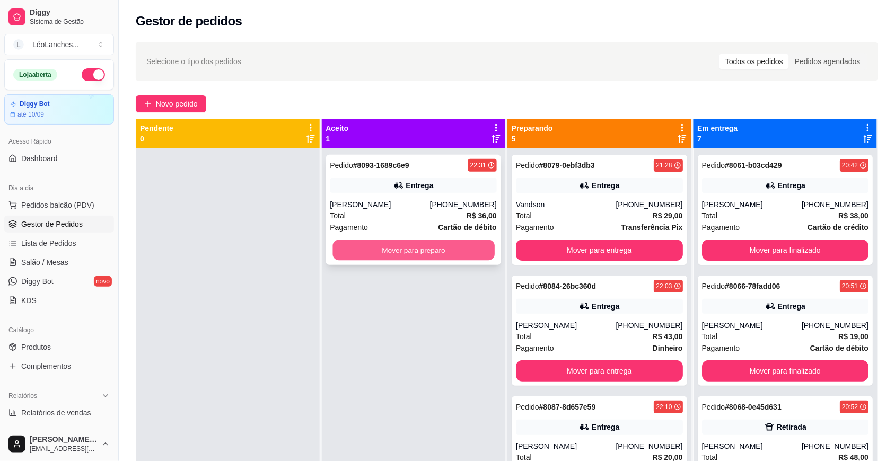
click at [406, 250] on button "Mover para preparo" at bounding box center [413, 250] width 162 height 21
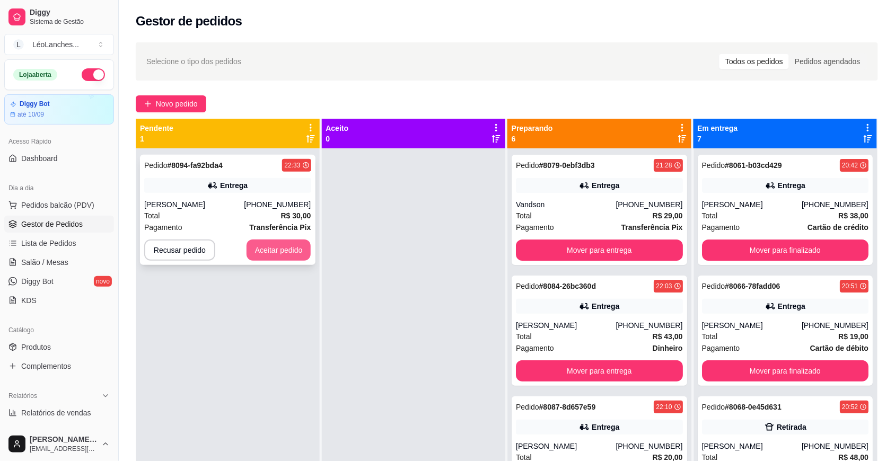
click at [279, 254] on button "Aceitar pedido" at bounding box center [279, 250] width 65 height 21
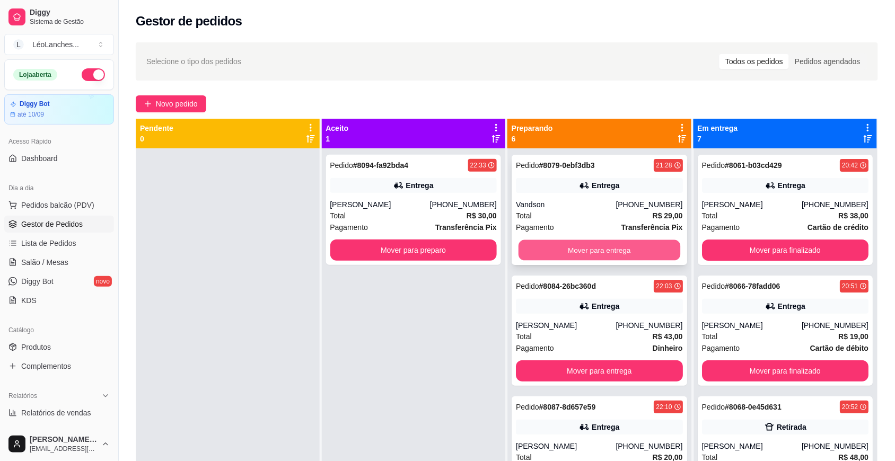
click at [582, 244] on button "Mover para entrega" at bounding box center [599, 250] width 162 height 21
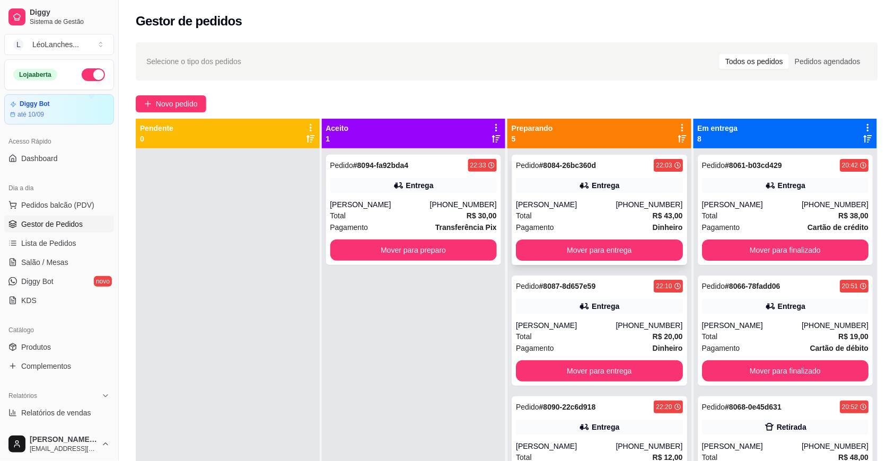
click at [584, 215] on div "Total R$ 43,00" at bounding box center [599, 216] width 167 height 12
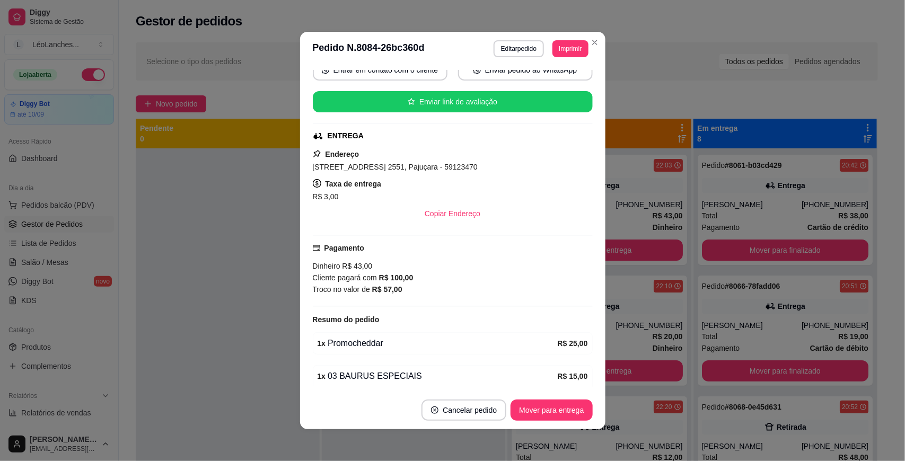
scroll to position [183, 0]
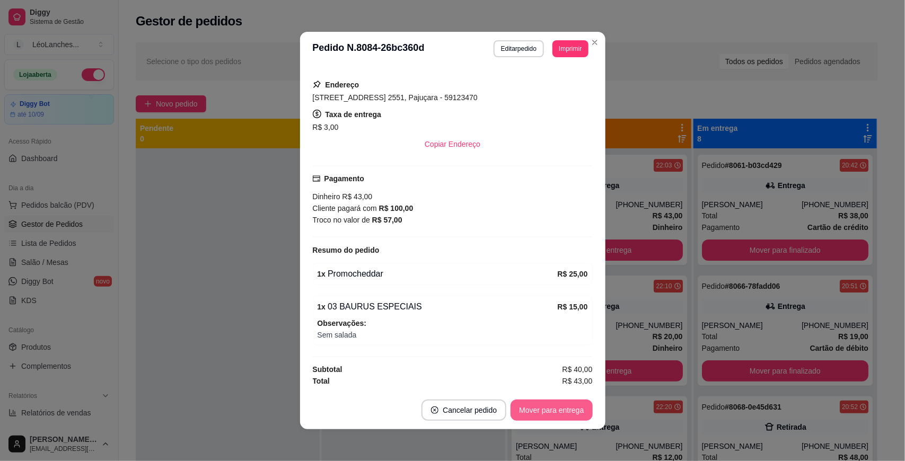
click at [571, 409] on button "Mover para entrega" at bounding box center [552, 410] width 82 height 21
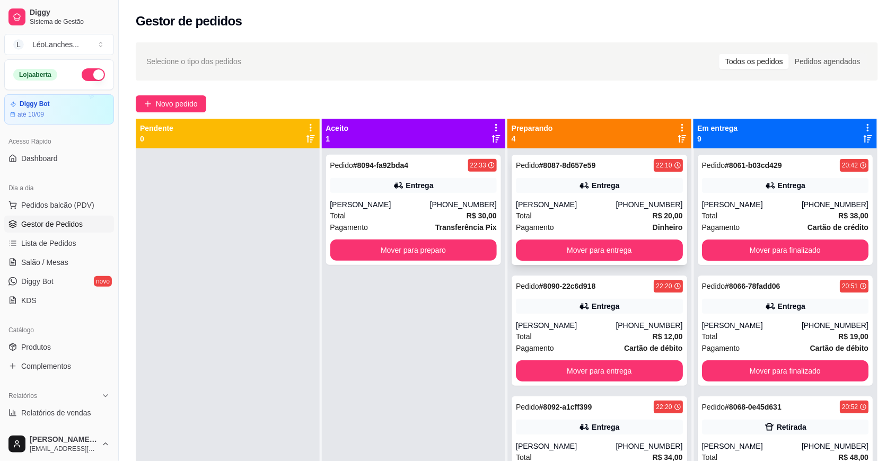
click at [560, 225] on div "Pagamento Dinheiro" at bounding box center [599, 228] width 167 height 12
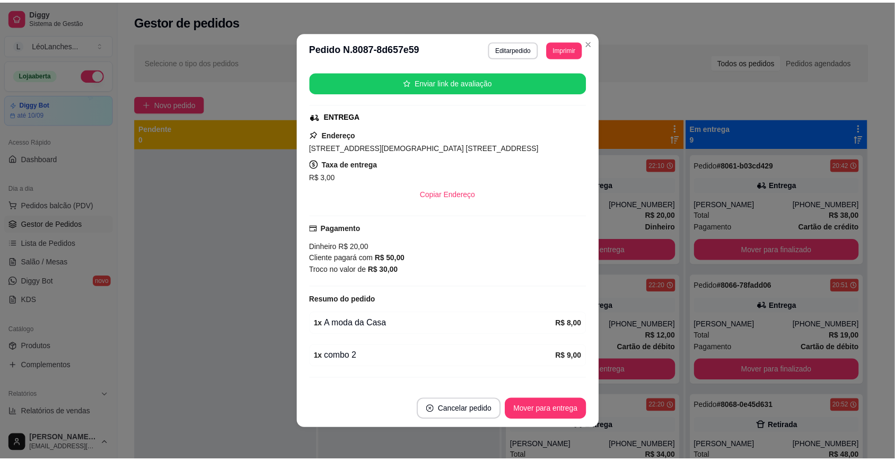
scroll to position [155, 0]
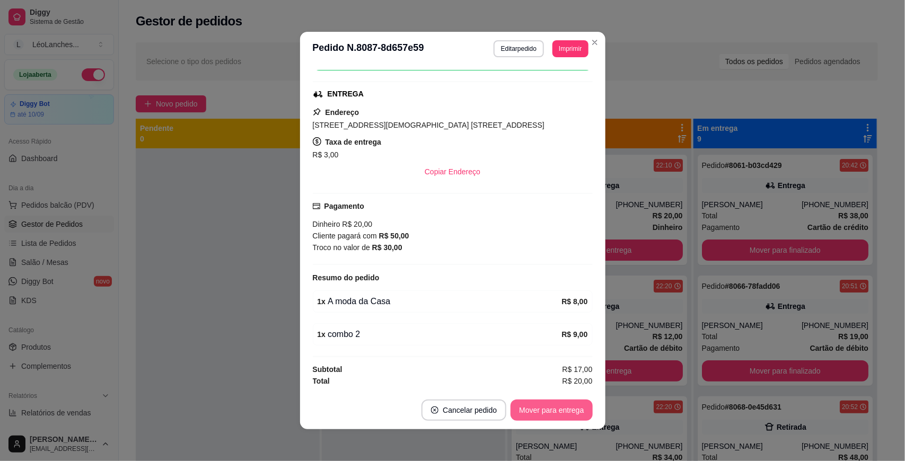
click at [550, 414] on button "Mover para entrega" at bounding box center [552, 410] width 82 height 21
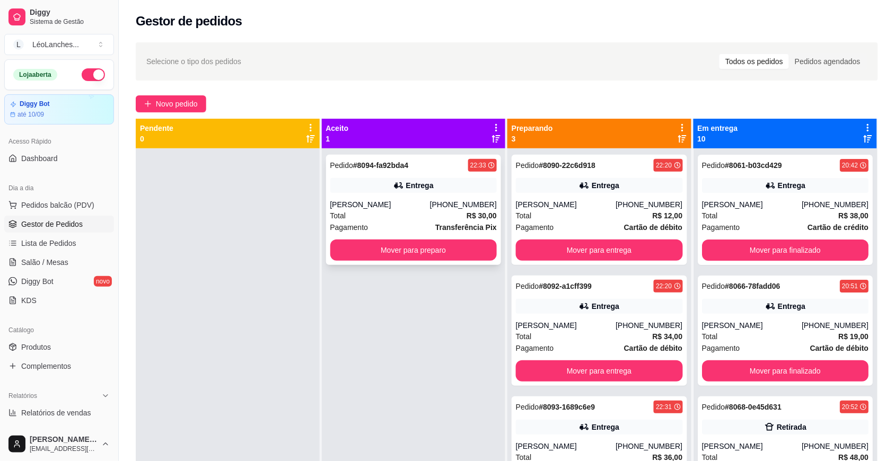
click at [401, 217] on div "Total R$ 30,00" at bounding box center [413, 216] width 167 height 12
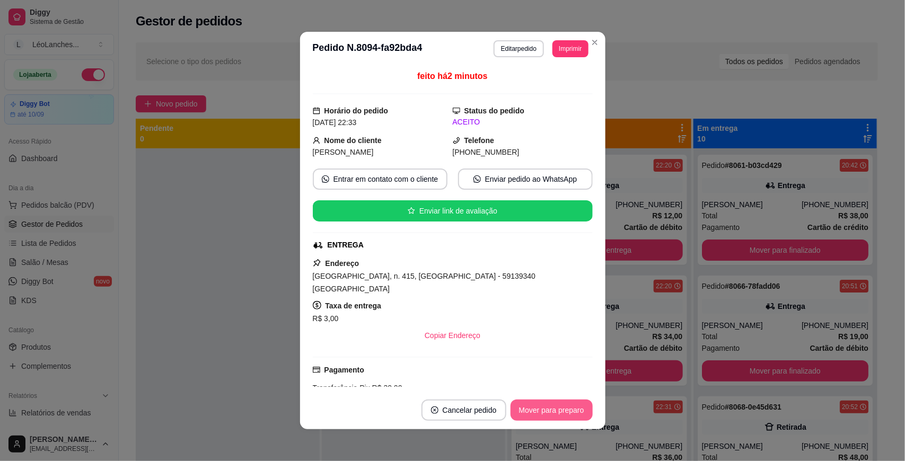
click at [561, 404] on button "Mover para preparo" at bounding box center [552, 410] width 82 height 21
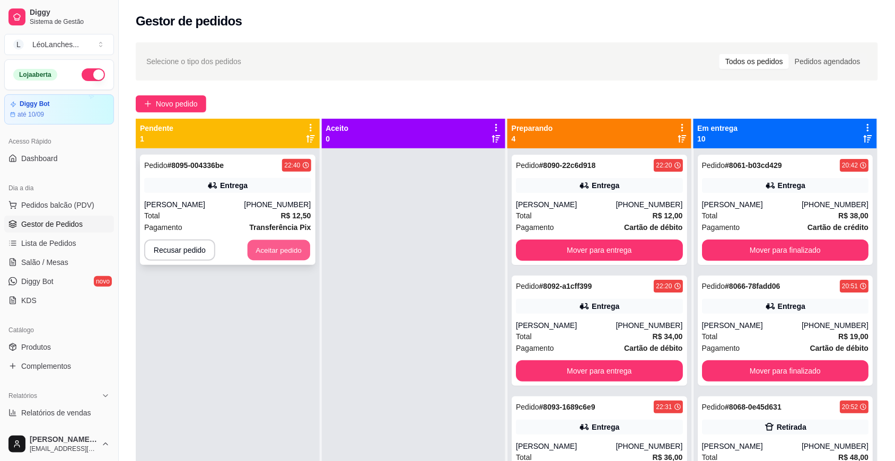
click at [266, 252] on button "Aceitar pedido" at bounding box center [279, 250] width 63 height 21
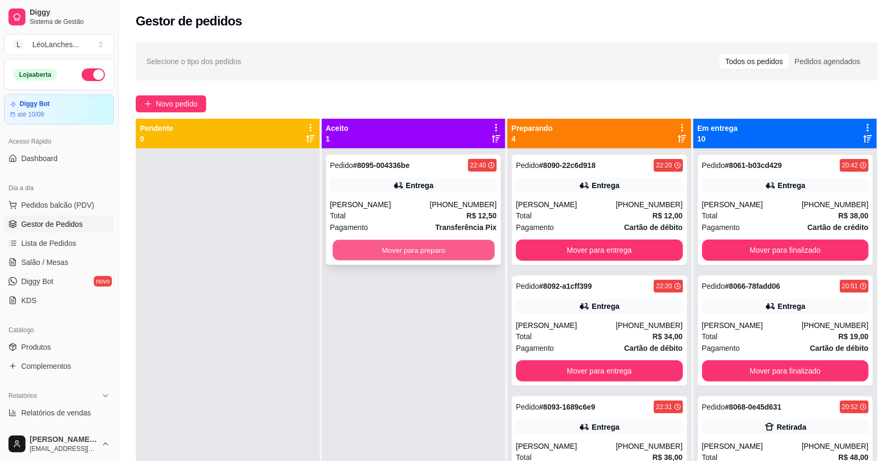
click at [359, 249] on button "Mover para preparo" at bounding box center [413, 250] width 162 height 21
